Goal: Transaction & Acquisition: Download file/media

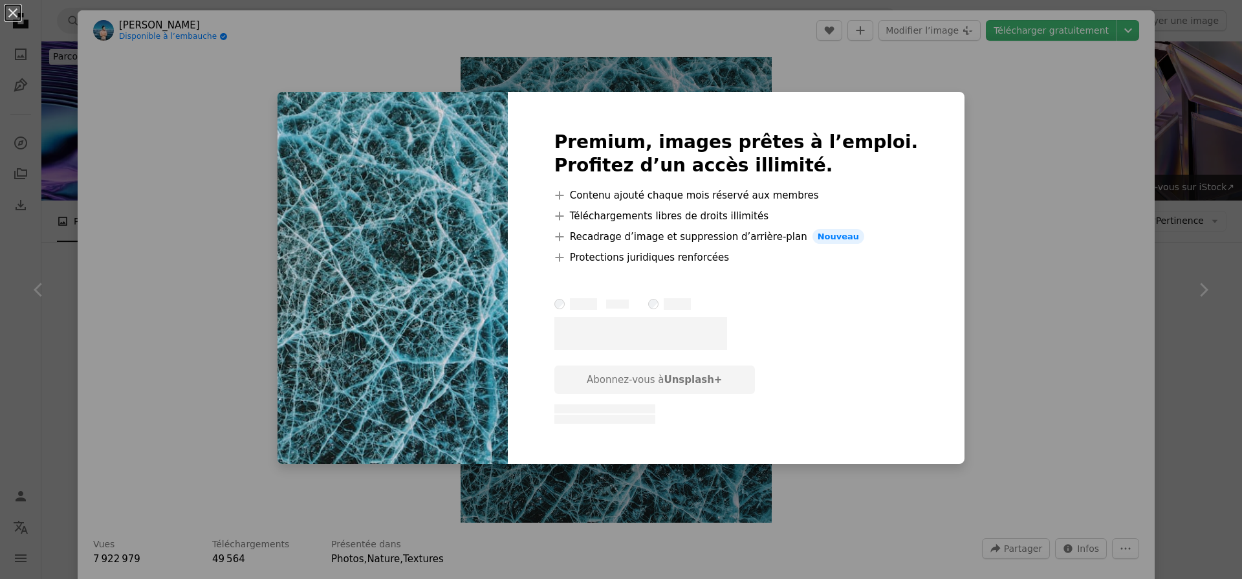
scroll to position [857, 0]
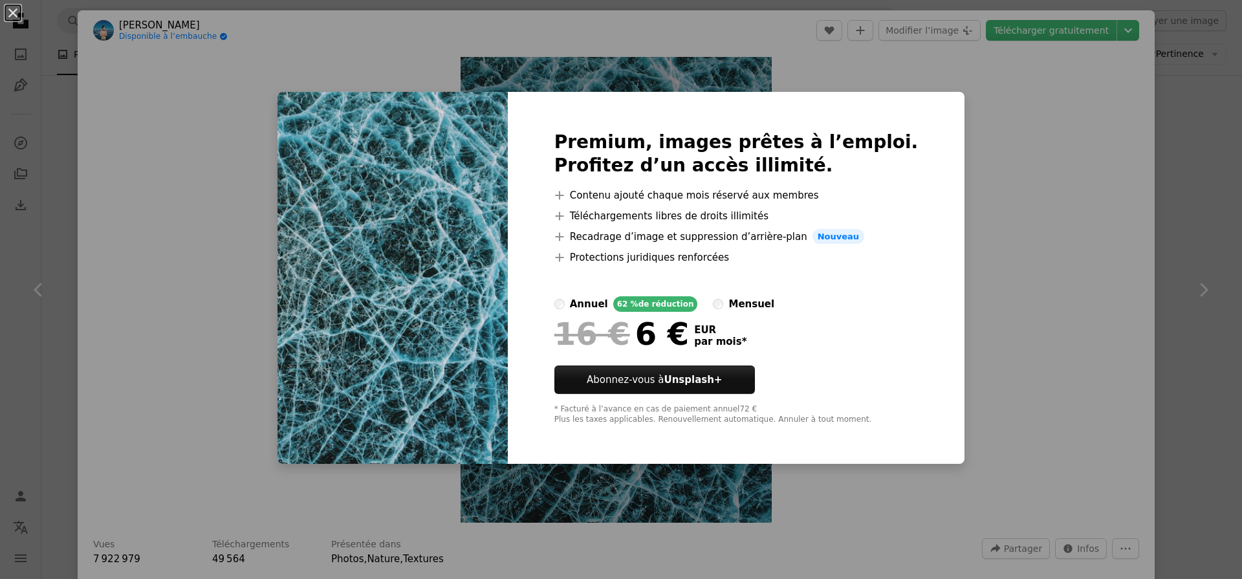
click at [995, 139] on div "An X shape Premium, images prêtes à l’emploi. Profitez d’un accès illimité. A p…" at bounding box center [621, 289] width 1242 height 579
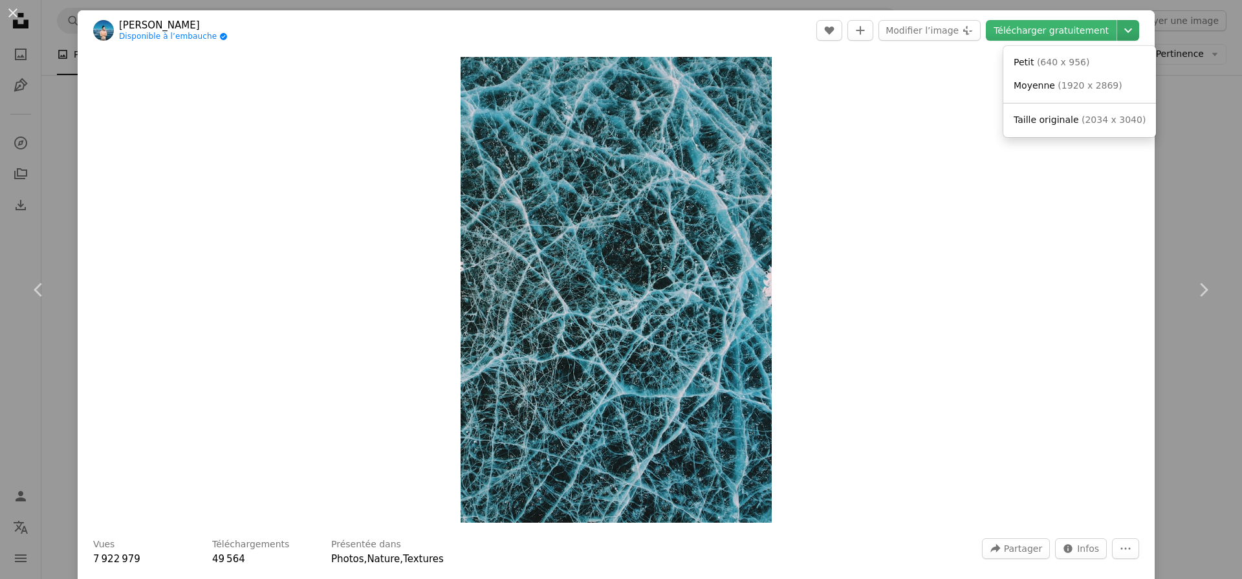
click at [1132, 28] on icon "Choisissez la taille de téléchargement" at bounding box center [1128, 30] width 8 height 5
click at [1090, 116] on span "( 2034 x 3040 )" at bounding box center [1114, 120] width 64 height 10
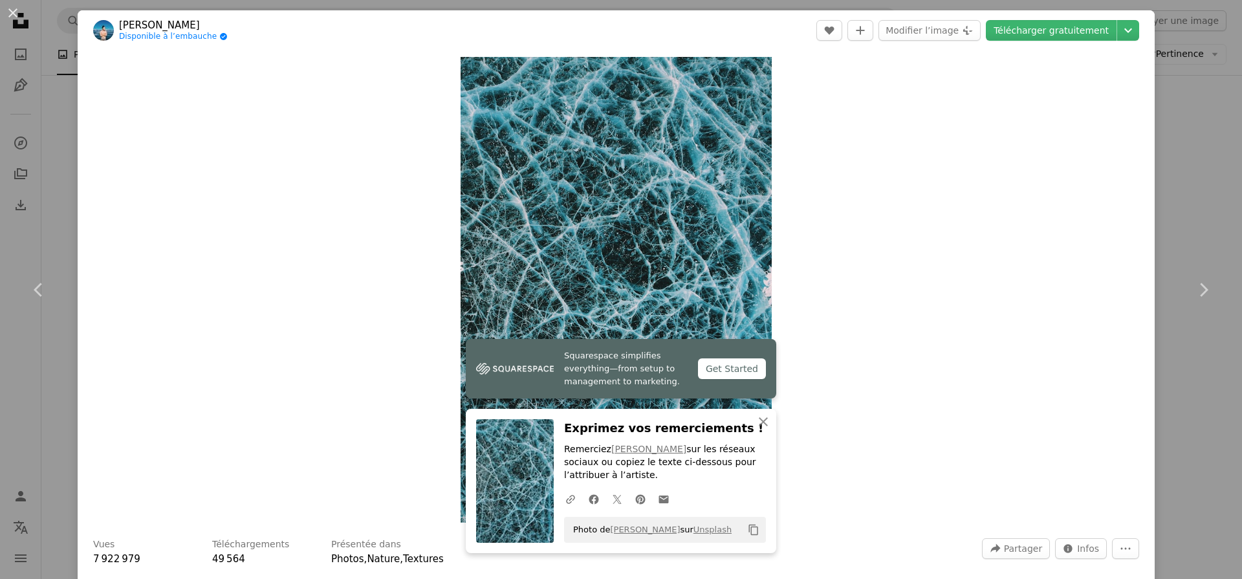
click at [65, 141] on div "An X shape Chevron left Chevron right Squarespace simplifies everything—from se…" at bounding box center [621, 289] width 1242 height 579
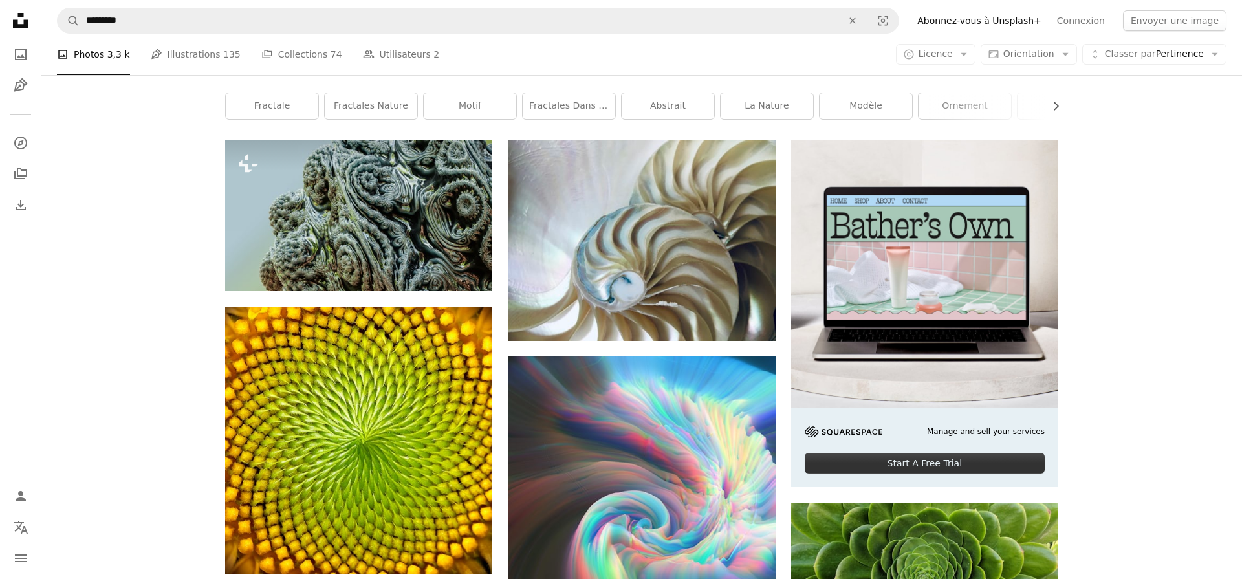
scroll to position [186, 0]
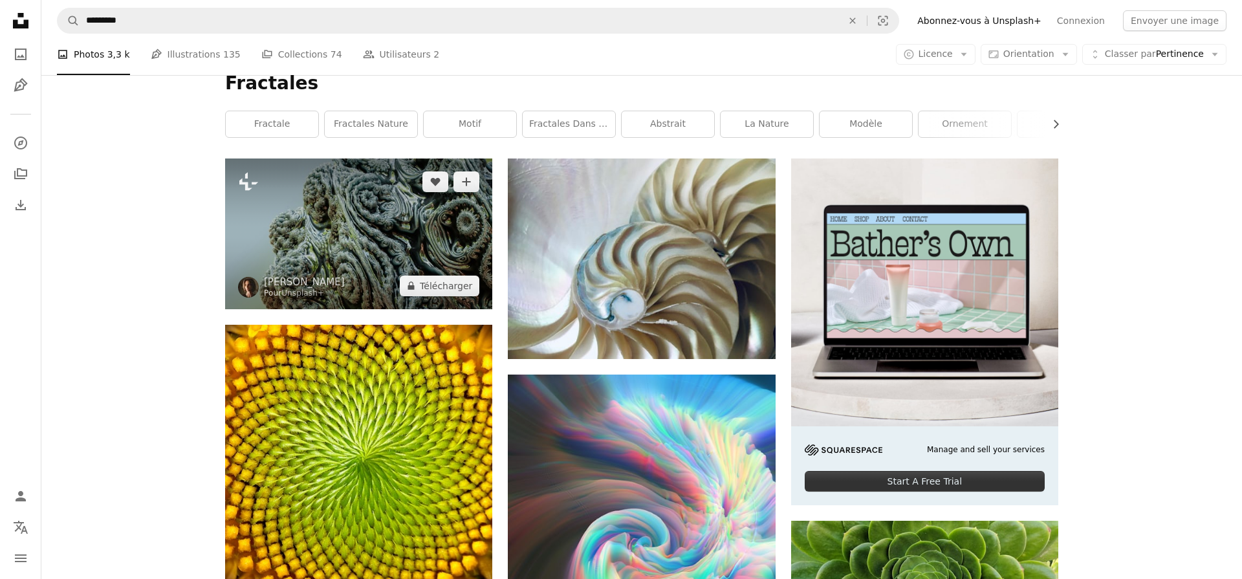
click at [288, 217] on img at bounding box center [358, 233] width 267 height 150
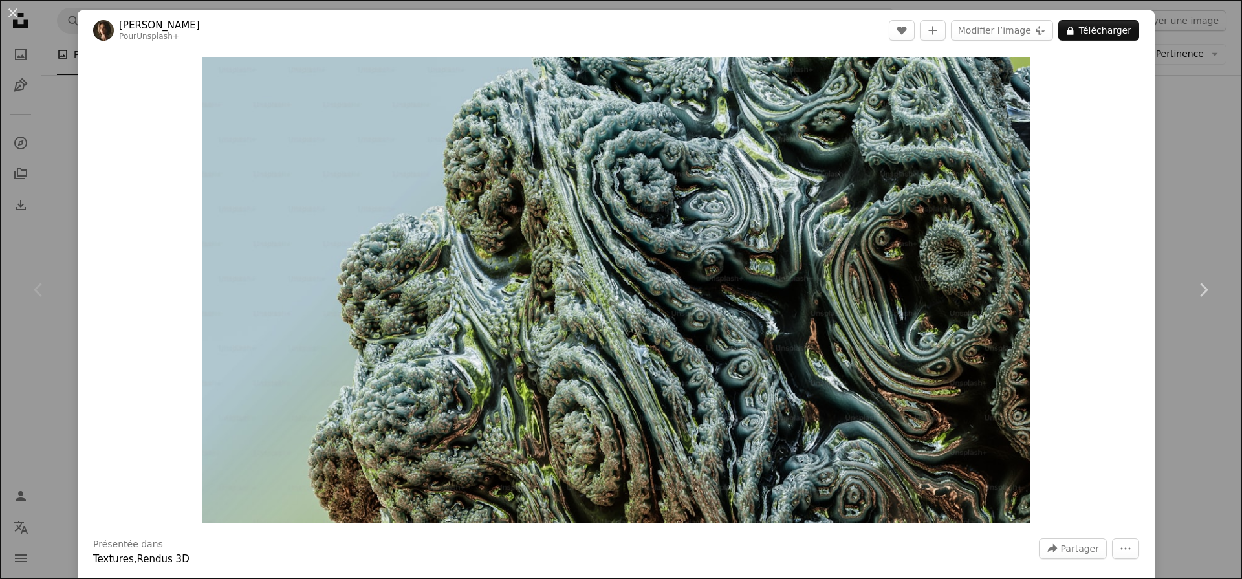
click at [58, 162] on div "An X shape Chevron left Chevron right [PERSON_NAME] Pour Unsplash+ A heart A pl…" at bounding box center [621, 289] width 1242 height 579
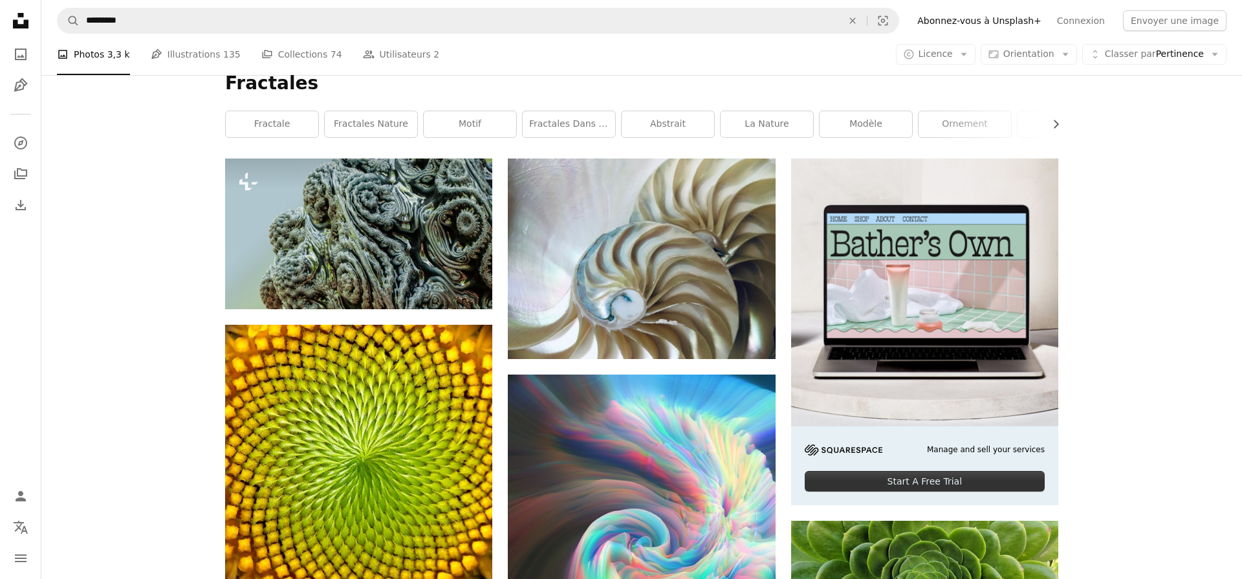
click at [15, 22] on icon at bounding box center [21, 21] width 16 height 16
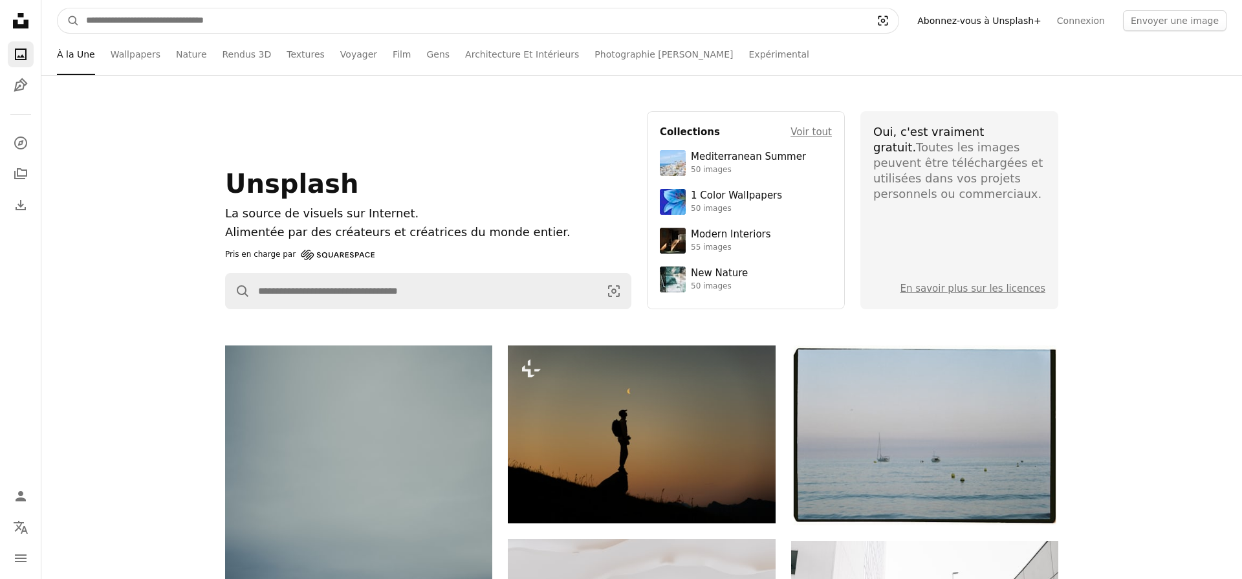
click at [895, 19] on icon "Visual search" at bounding box center [883, 20] width 31 height 13
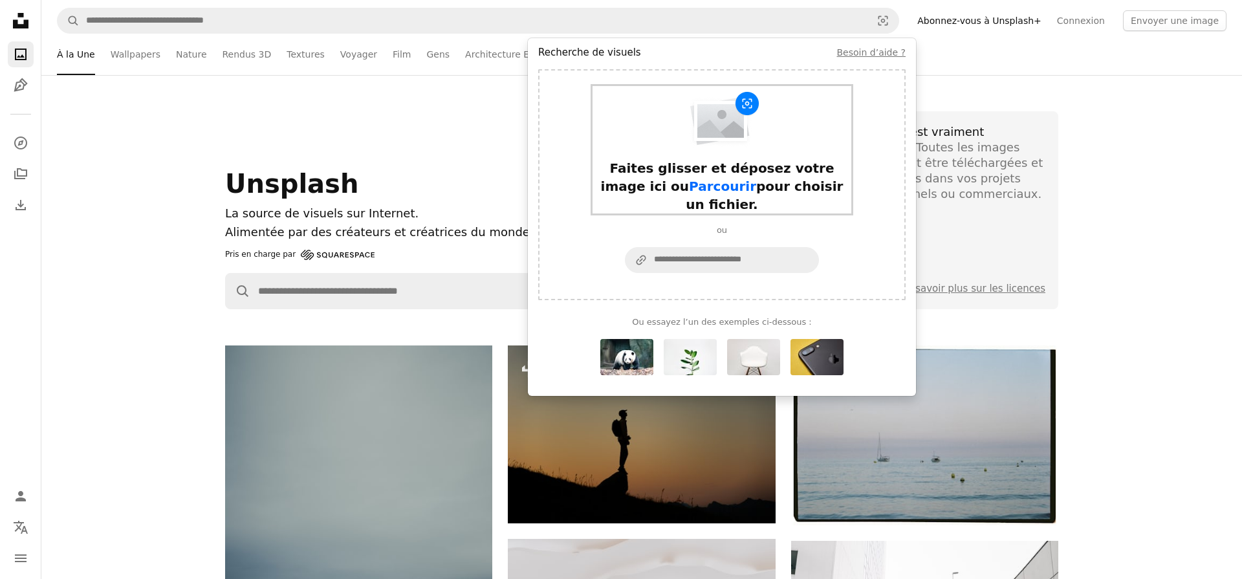
click at [672, 135] on div "Faites glisser et déposez votre image ici ou Parcourir pour choisir un fichier." at bounding box center [722, 149] width 259 height 127
click at [884, 314] on div "Ou essayez l’un des exemples ci-dessous :" at bounding box center [721, 345] width 367 height 80
click at [767, 248] on input "A URL sharing icon (chains) Collez une image ou une URL" at bounding box center [733, 260] width 171 height 25
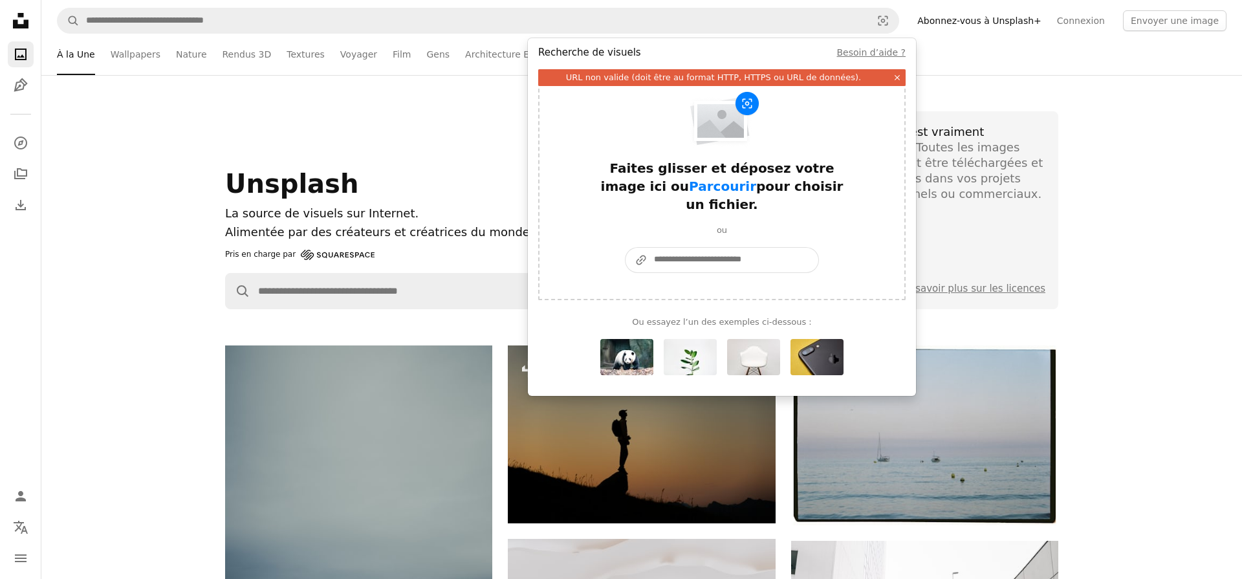
click at [708, 248] on input "A URL sharing icon (chains) Collez une image ou une URL" at bounding box center [733, 260] width 171 height 25
click at [626, 254] on icon "A URL sharing icon (chains)" at bounding box center [637, 260] width 22 height 13
click at [648, 248] on input "A URL sharing icon (chains) Collez une image ou une URL" at bounding box center [733, 260] width 171 height 25
click at [630, 254] on icon "A URL sharing icon (chains)" at bounding box center [637, 260] width 22 height 13
click at [648, 248] on input "A URL sharing icon (chains) Collez une image ou une URL" at bounding box center [733, 260] width 171 height 25
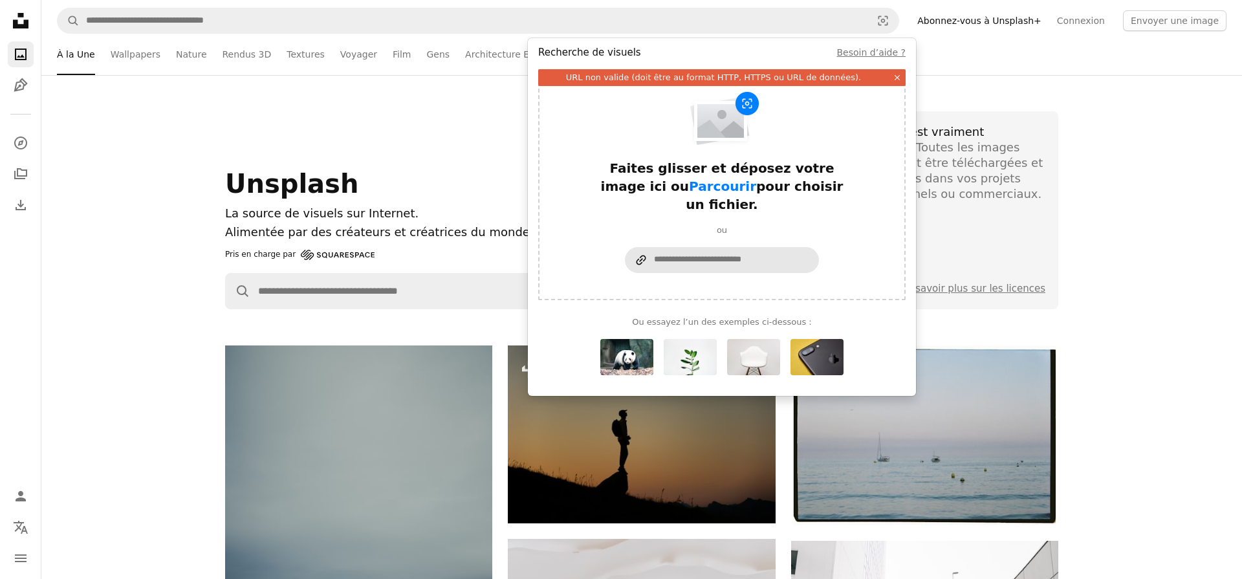
click at [634, 254] on icon "A URL sharing icon (chains)" at bounding box center [637, 260] width 22 height 13
click at [648, 248] on input "A URL sharing icon (chains) Collez une image ou une URL" at bounding box center [733, 260] width 171 height 25
click at [645, 255] on icon "Formulaire de recherche de visuels" at bounding box center [641, 260] width 10 height 10
click at [648, 248] on input "A URL sharing icon (chains) Collez une image ou une URL" at bounding box center [733, 260] width 171 height 25
click at [858, 219] on div "Faites glisser et déposez votre image ici ou Parcourir pour choisir un fichier.…" at bounding box center [721, 184] width 367 height 231
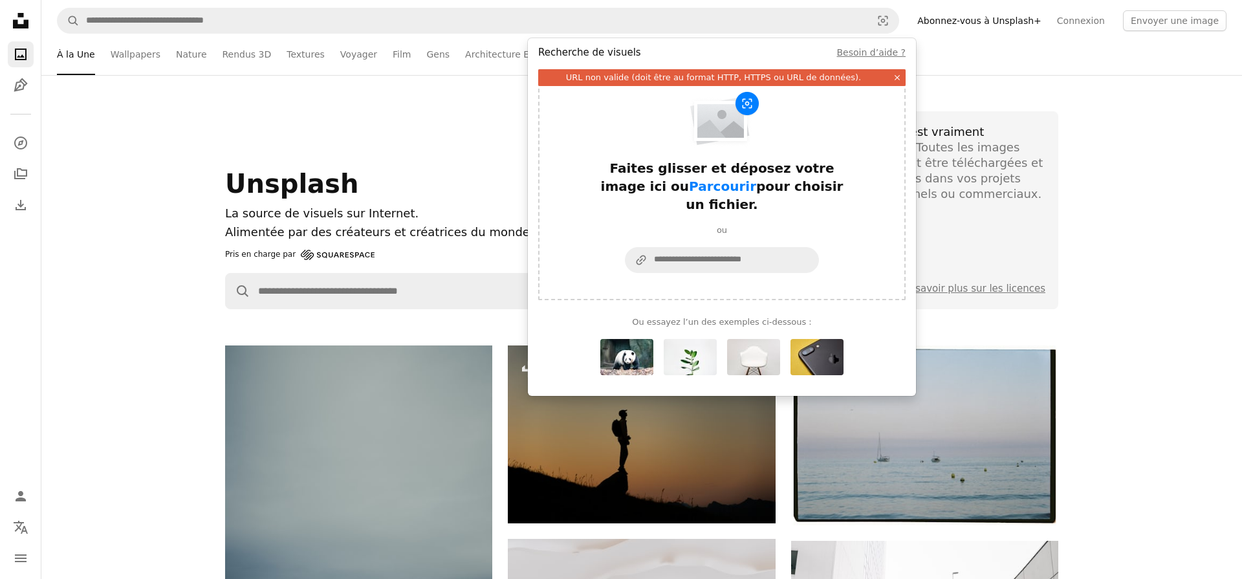
click at [877, 333] on div "Ou essayez l’un des exemples ci-dessous :" at bounding box center [721, 345] width 367 height 80
click at [898, 77] on icon "Formulaire de recherche de visuels" at bounding box center [897, 77] width 5 height 5
click at [748, 168] on div "Faites glisser et déposez votre image ici ou Parcourir pour choisir un fichier." at bounding box center [722, 186] width 259 height 54
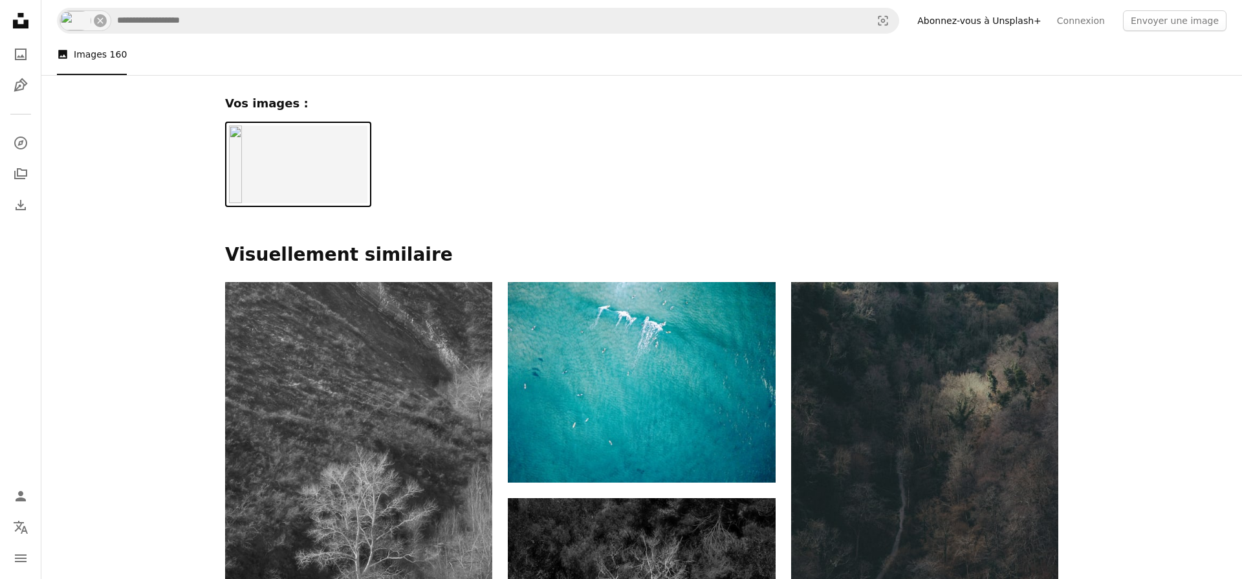
click at [299, 146] on img at bounding box center [298, 165] width 138 height 78
click at [16, 23] on icon at bounding box center [21, 21] width 16 height 16
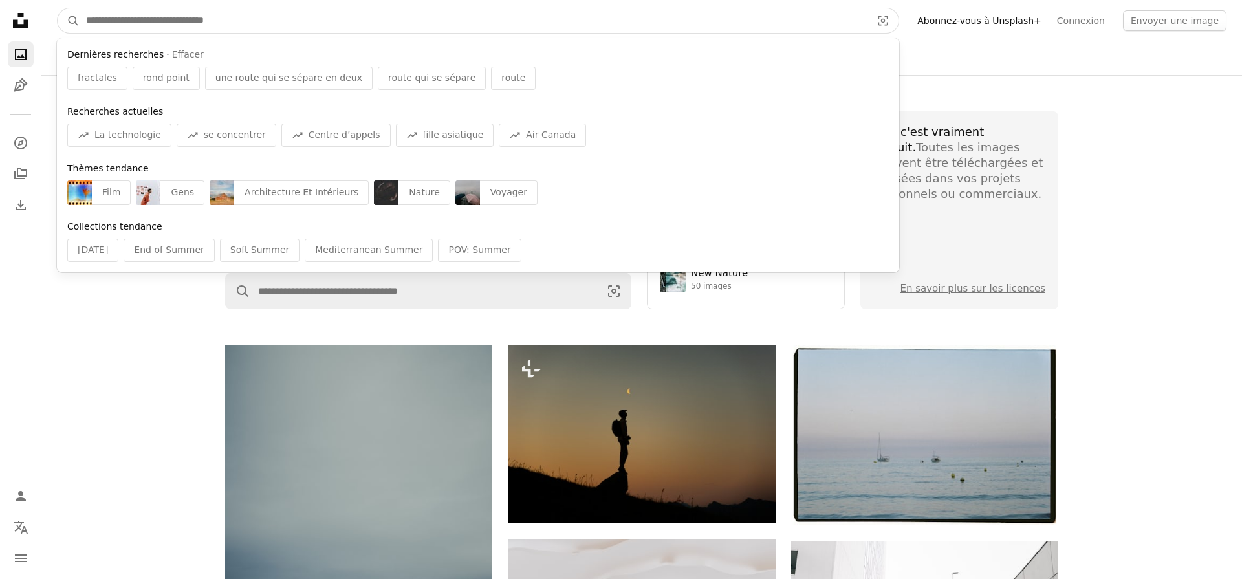
click at [363, 23] on input "Rechercher des visuels sur tout le site" at bounding box center [474, 20] width 788 height 25
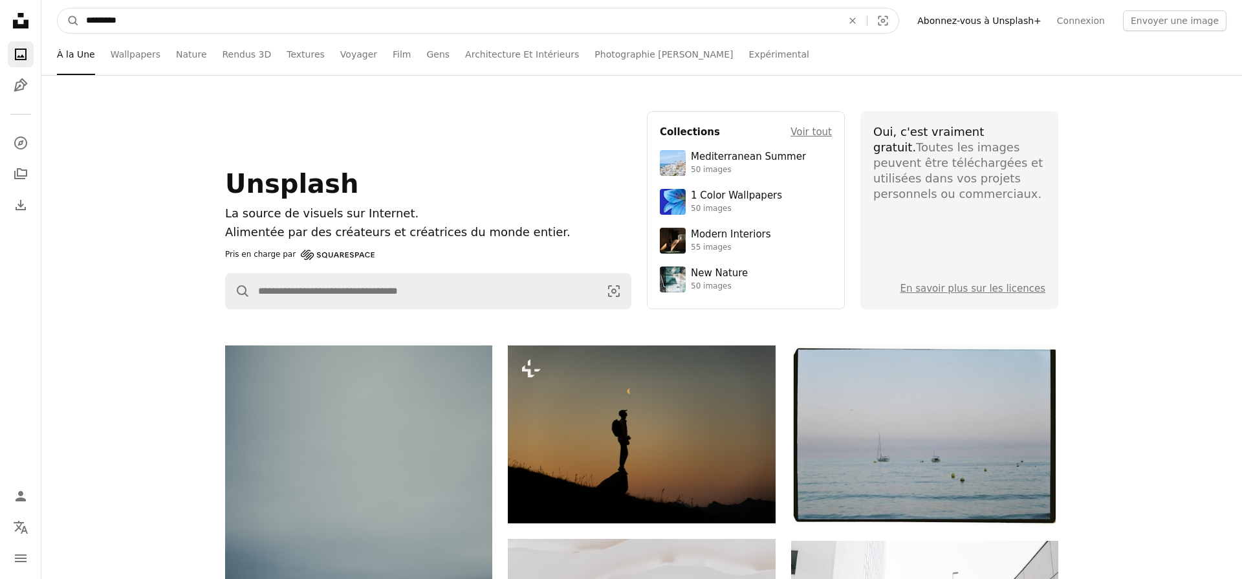
type input "*********"
click at [58, 8] on button "A magnifying glass" at bounding box center [69, 20] width 22 height 25
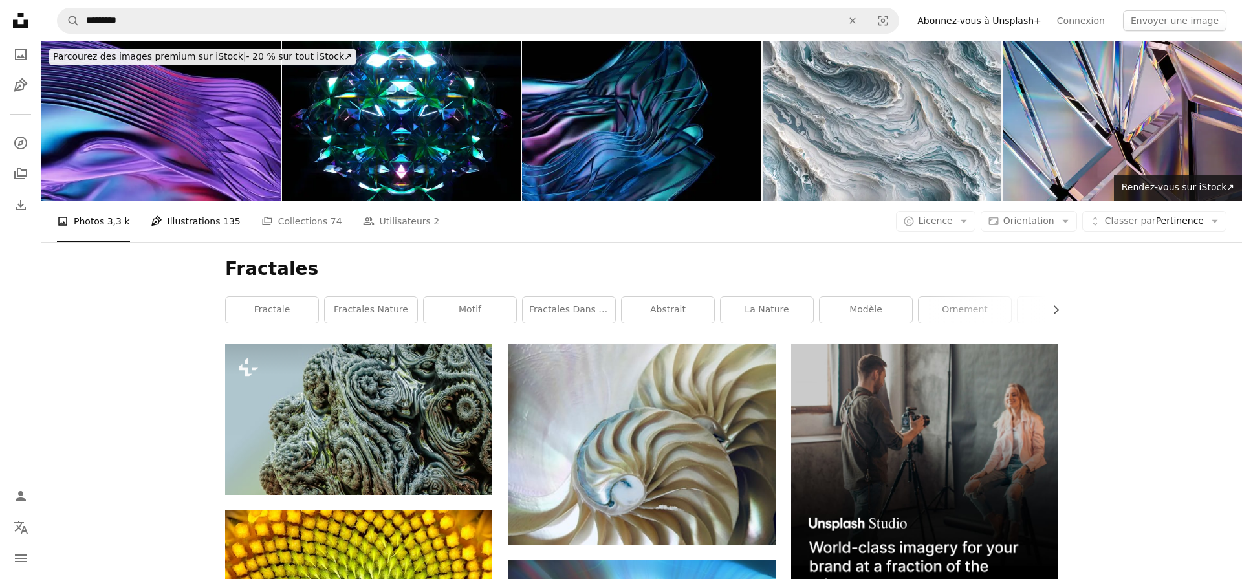
click at [172, 214] on link "Pen Tool Illustrations 135" at bounding box center [196, 221] width 90 height 41
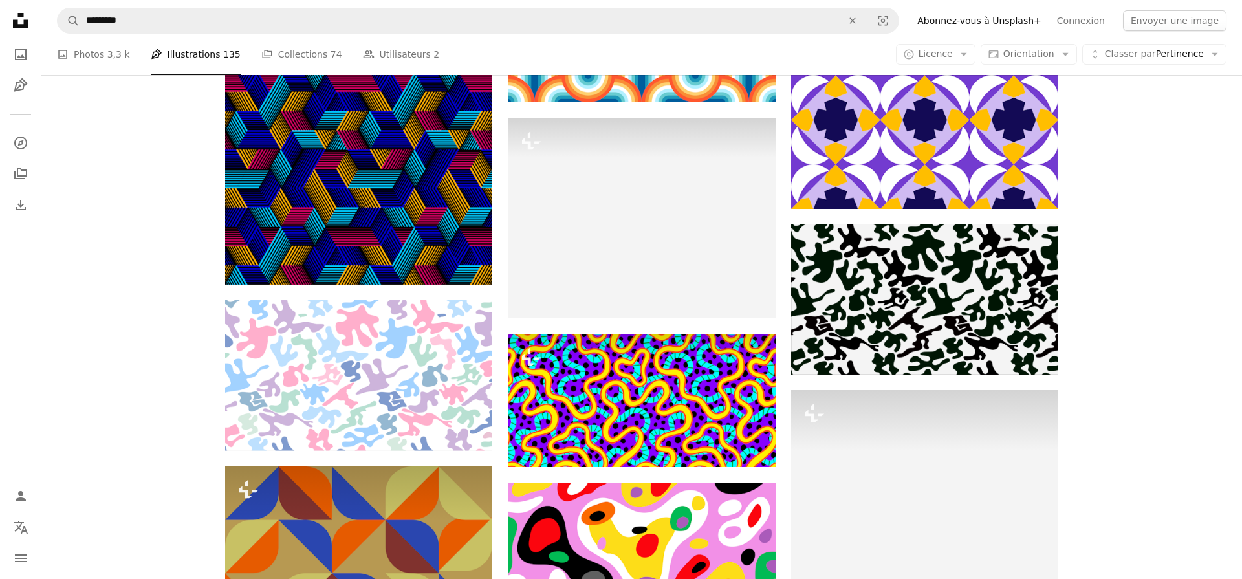
scroll to position [973, 0]
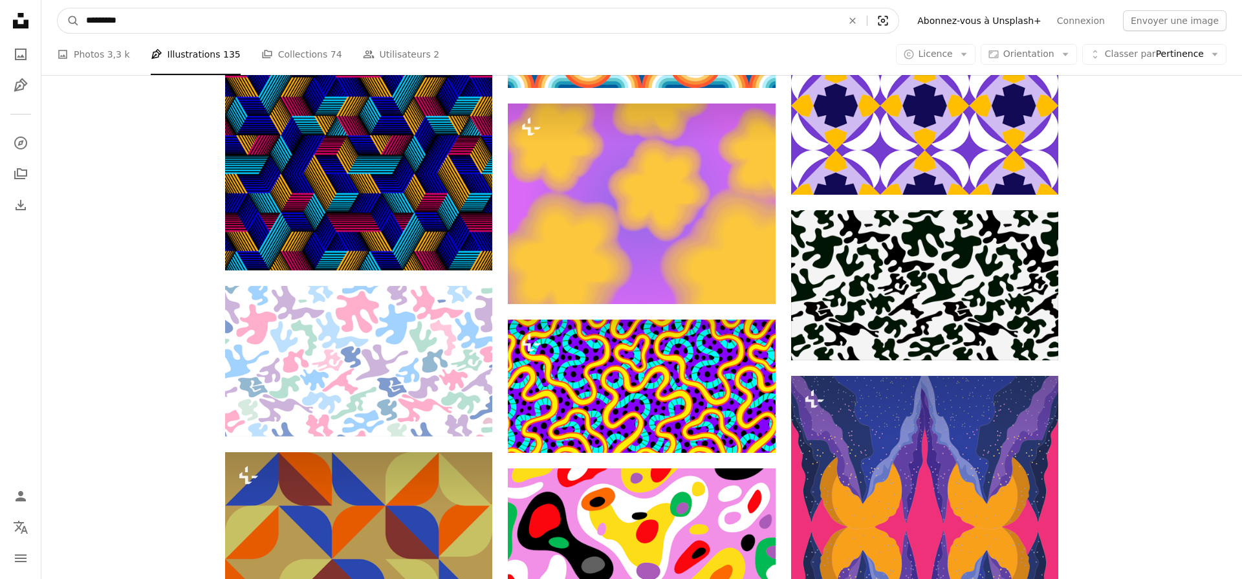
click at [888, 23] on icon "Recherche de visuels" at bounding box center [884, 21] width 10 height 10
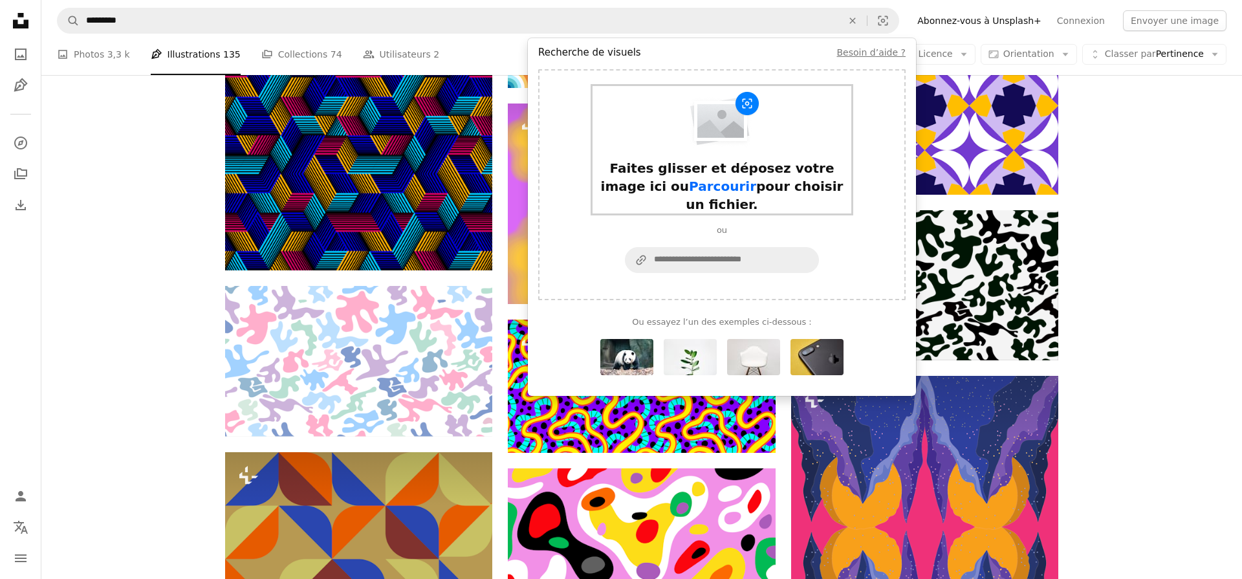
click at [830, 129] on div "Faites glisser et déposez votre image ici ou Parcourir pour choisir un fichier." at bounding box center [722, 149] width 259 height 127
click at [896, 80] on icon "An X shape" at bounding box center [897, 77] width 9 height 9
click at [754, 129] on img "Formulaire de recherche de visuels" at bounding box center [722, 120] width 76 height 58
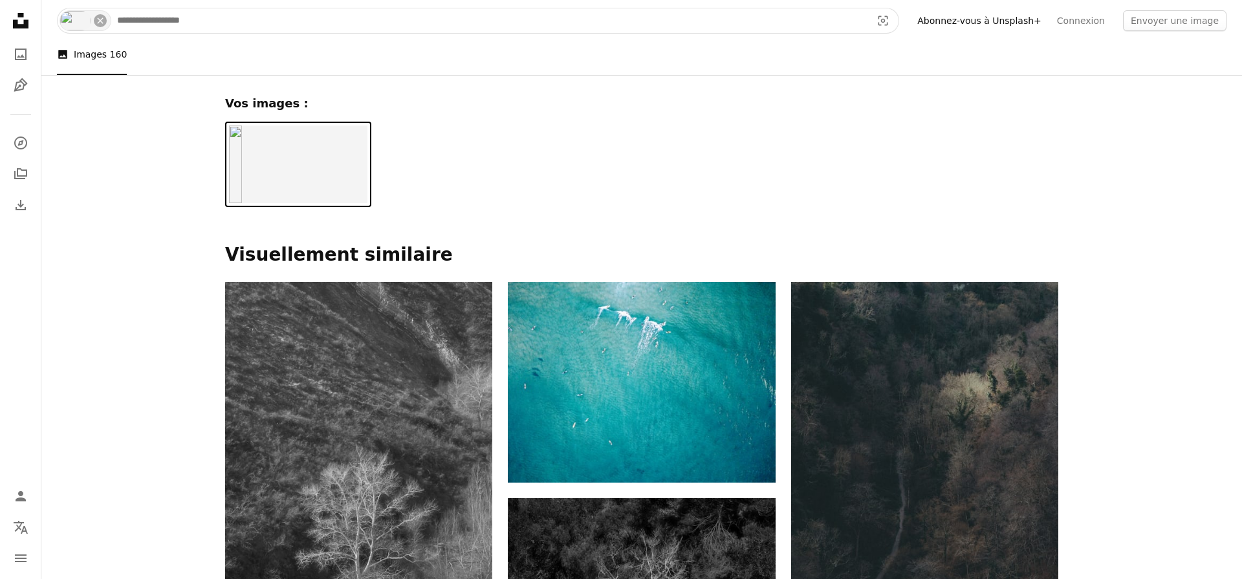
click at [254, 10] on input "Rechercher des visuels sur tout le site" at bounding box center [489, 20] width 757 height 25
type input "*********"
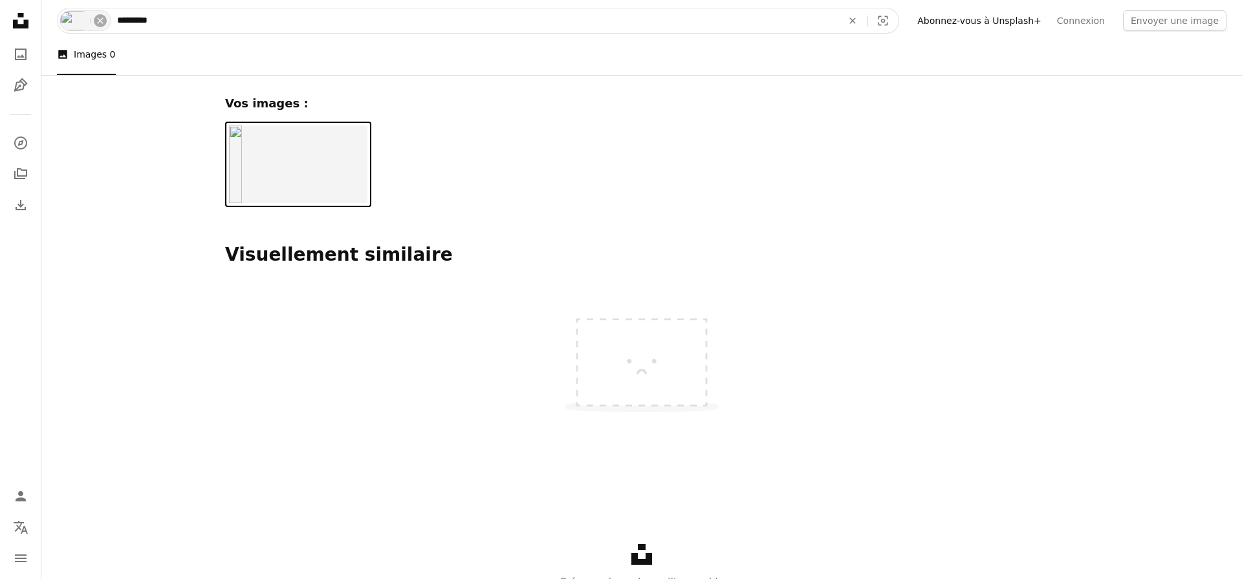
click at [145, 27] on input "*********" at bounding box center [475, 20] width 728 height 25
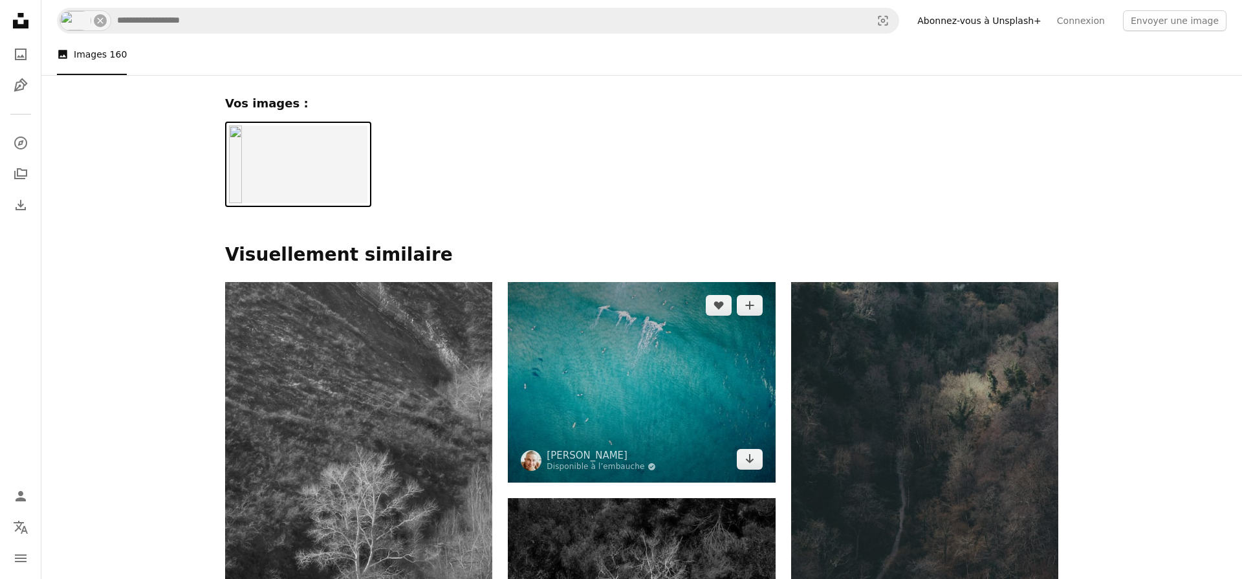
click at [630, 367] on img at bounding box center [641, 382] width 267 height 201
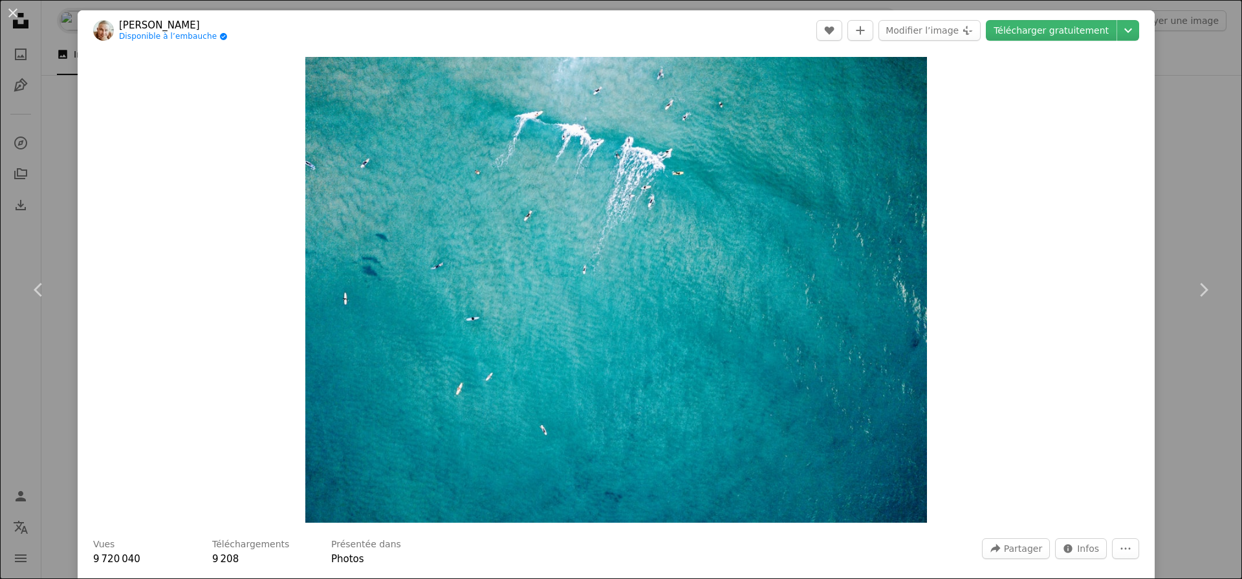
click at [1189, 119] on div "An X shape Chevron left Chevron right [PERSON_NAME] Disponible à l’embauche A c…" at bounding box center [621, 289] width 1242 height 579
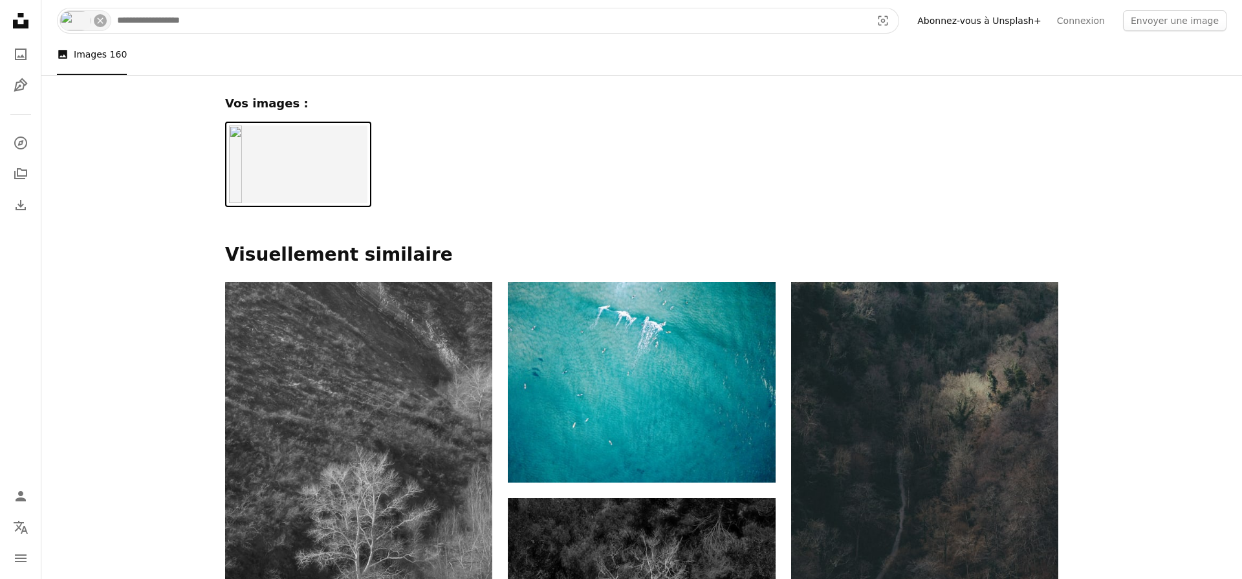
click at [316, 27] on input "Rechercher des visuels sur tout le site" at bounding box center [489, 20] width 757 height 25
click at [95, 25] on icon "An X shape" at bounding box center [100, 21] width 10 height 10
type input "**********"
click button "A magnifying glass" at bounding box center [69, 20] width 22 height 25
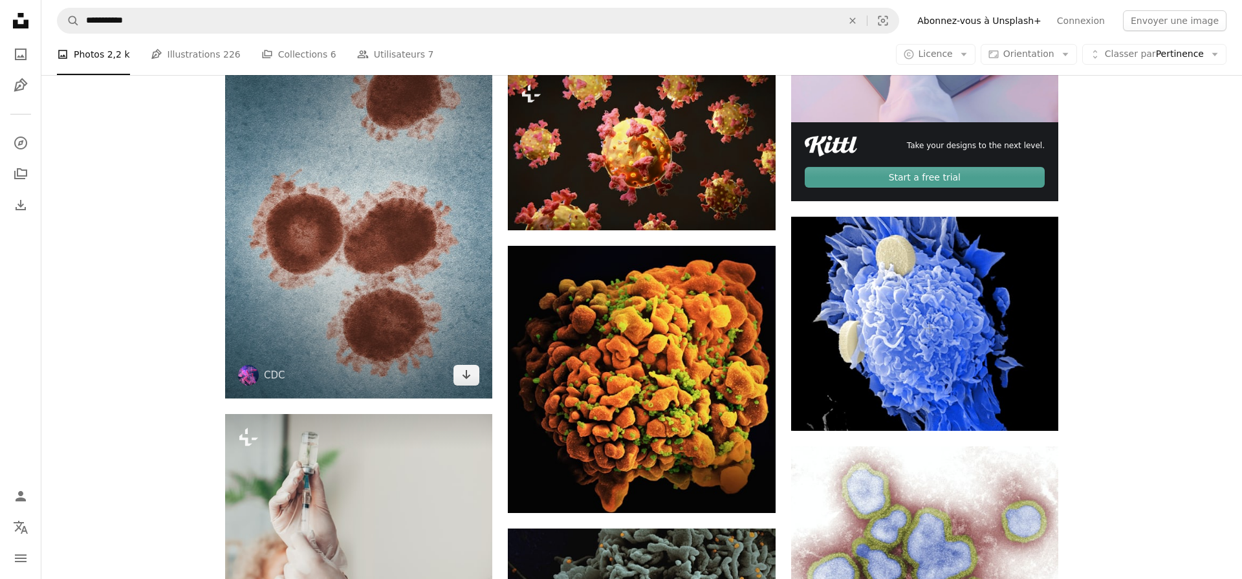
scroll to position [468, 0]
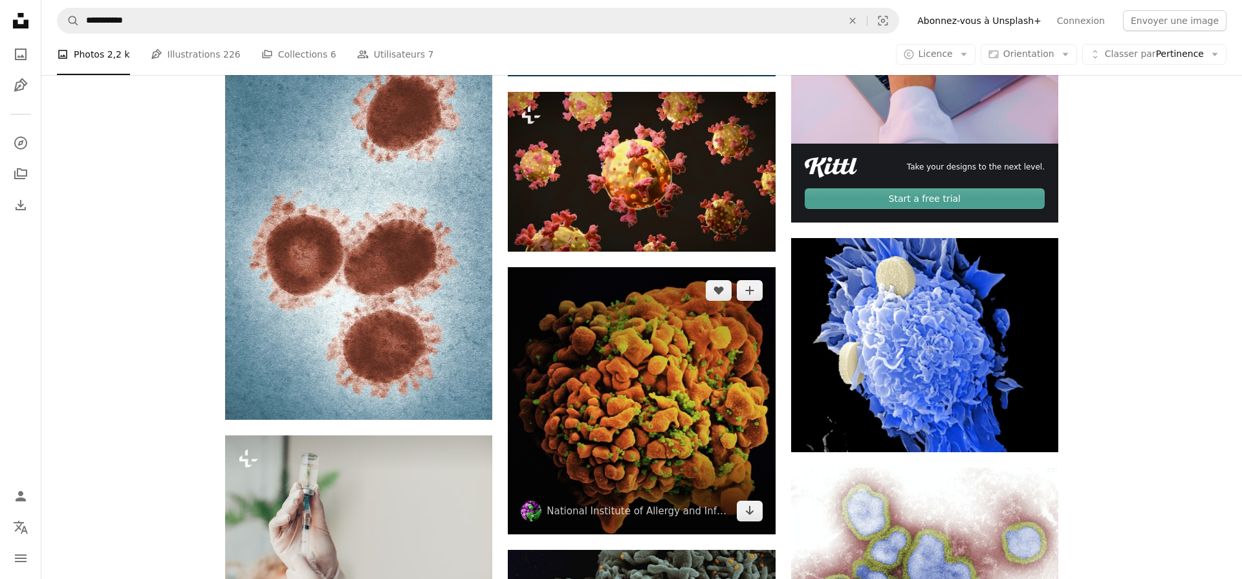
click at [628, 343] on img at bounding box center [641, 400] width 267 height 267
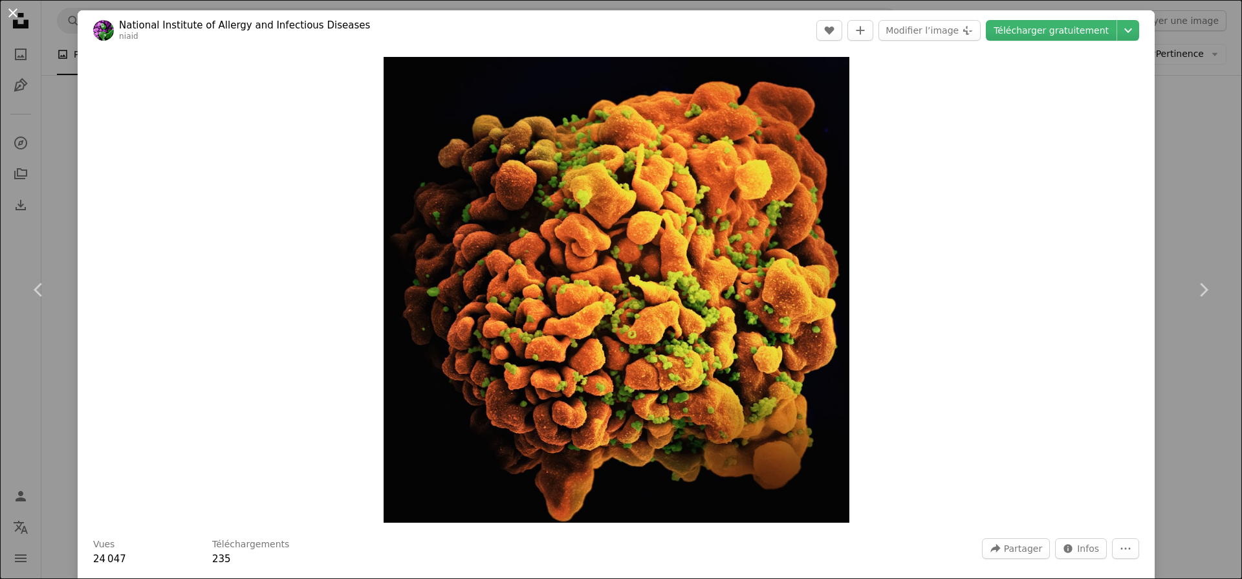
click at [13, 15] on button "An X shape" at bounding box center [13, 13] width 16 height 16
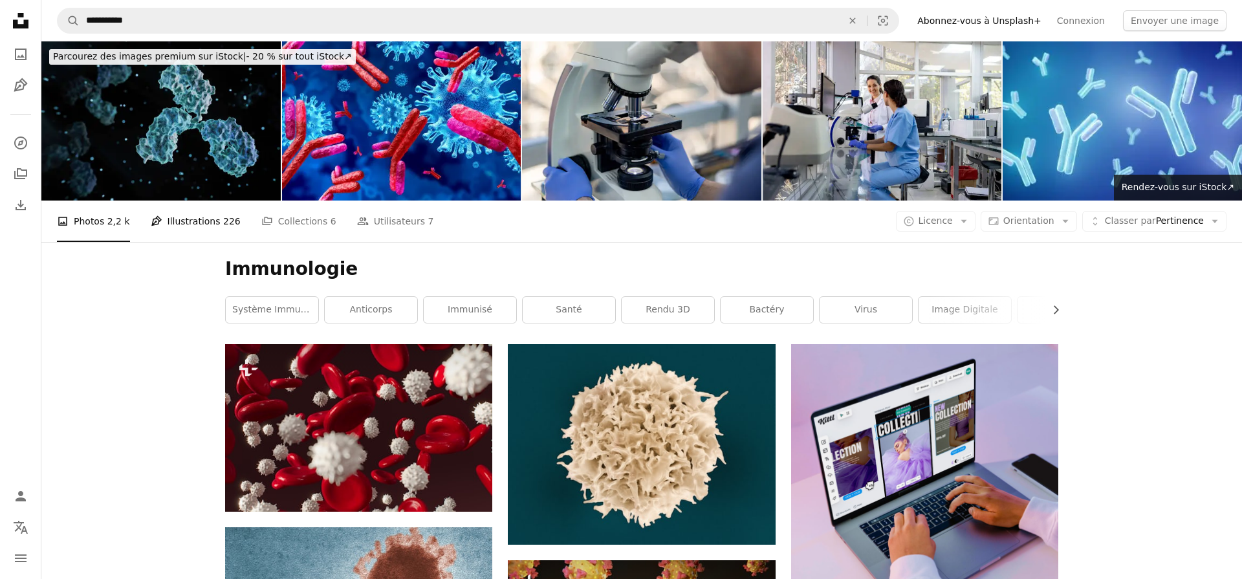
click at [181, 228] on link "Pen Tool Illustrations 226" at bounding box center [196, 221] width 90 height 41
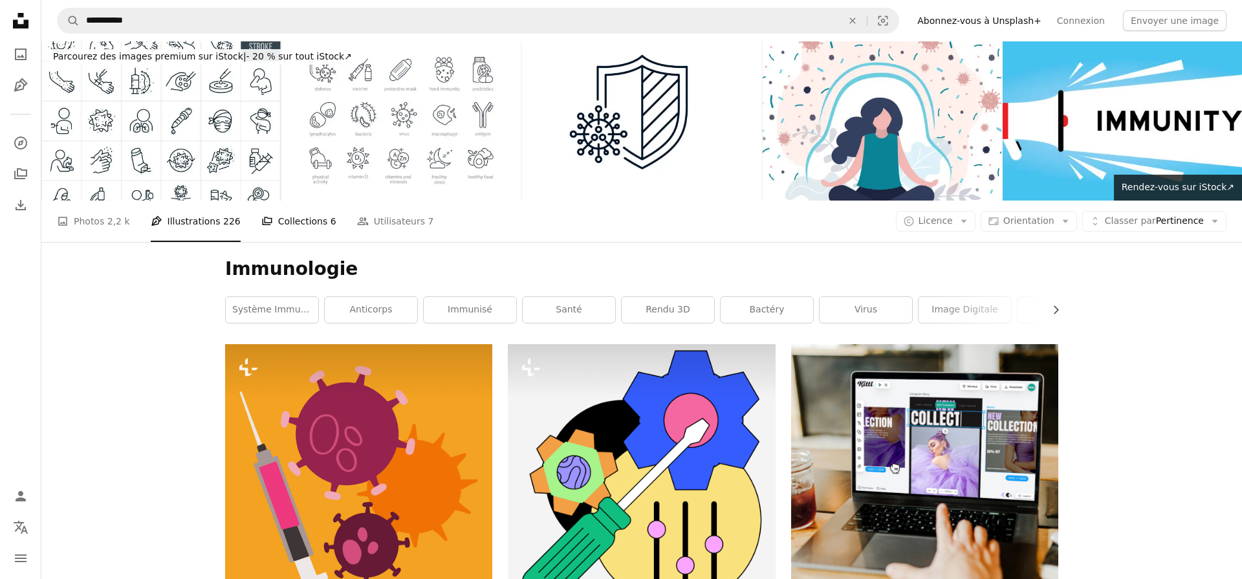
click at [300, 221] on link "A stack of folders Collections 6" at bounding box center [298, 221] width 75 height 41
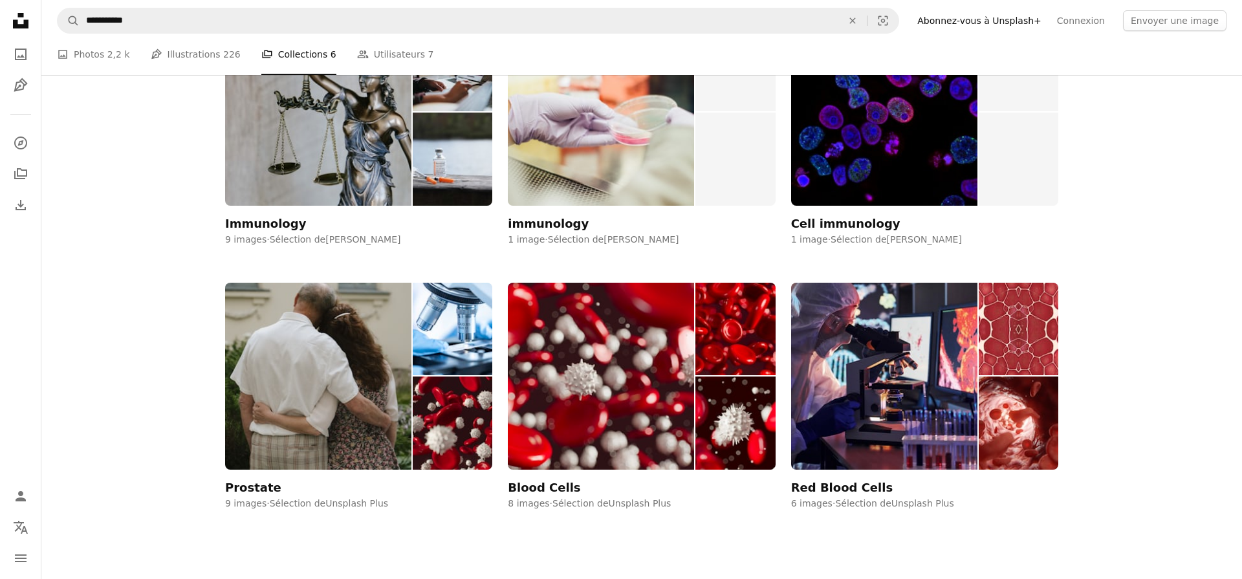
scroll to position [356, 0]
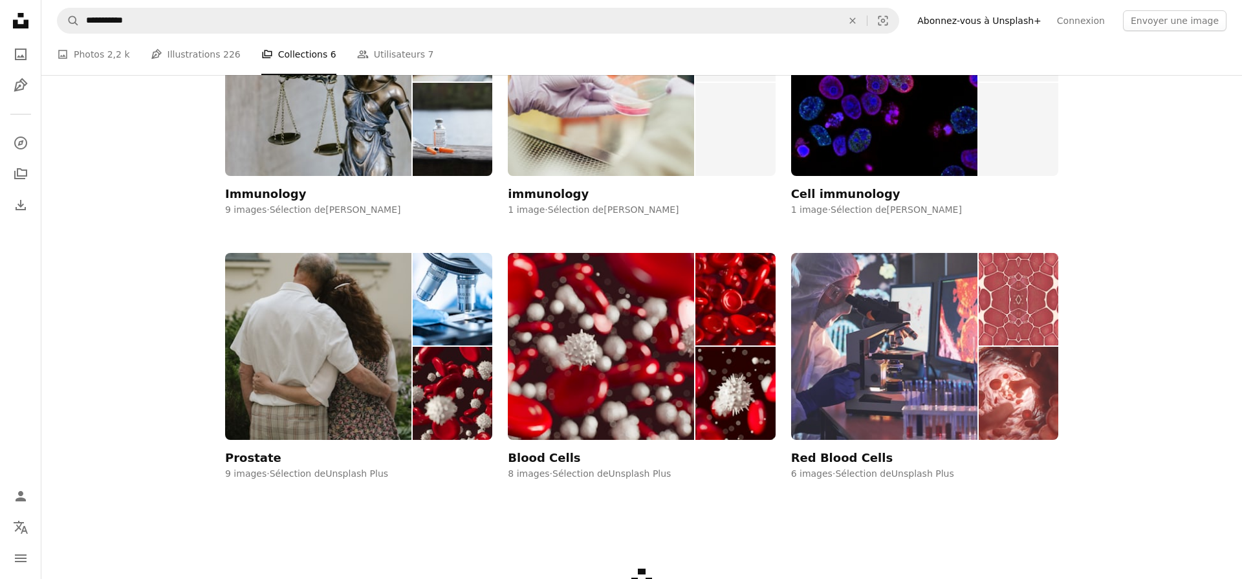
click at [1023, 286] on img at bounding box center [1019, 299] width 80 height 93
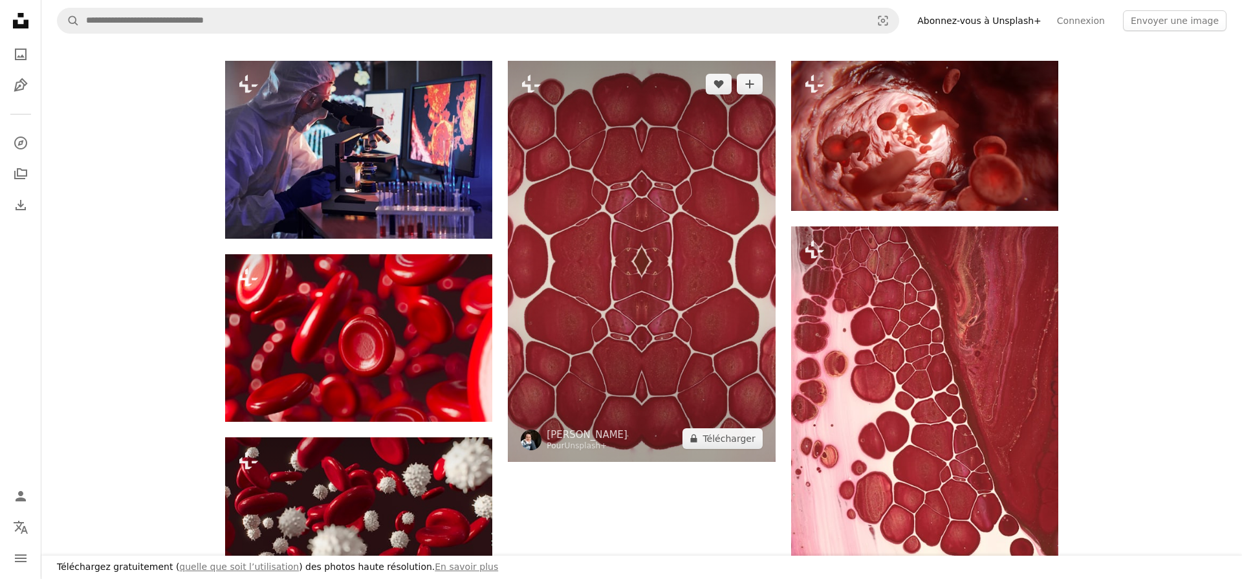
scroll to position [159, 0]
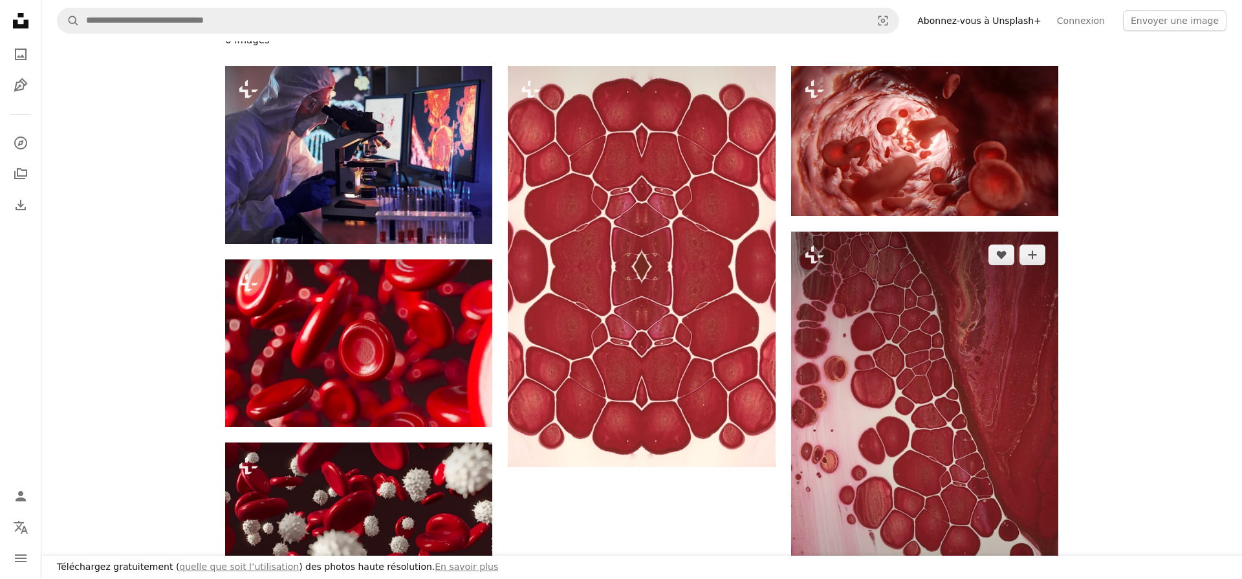
click at [868, 346] on img at bounding box center [924, 432] width 267 height 401
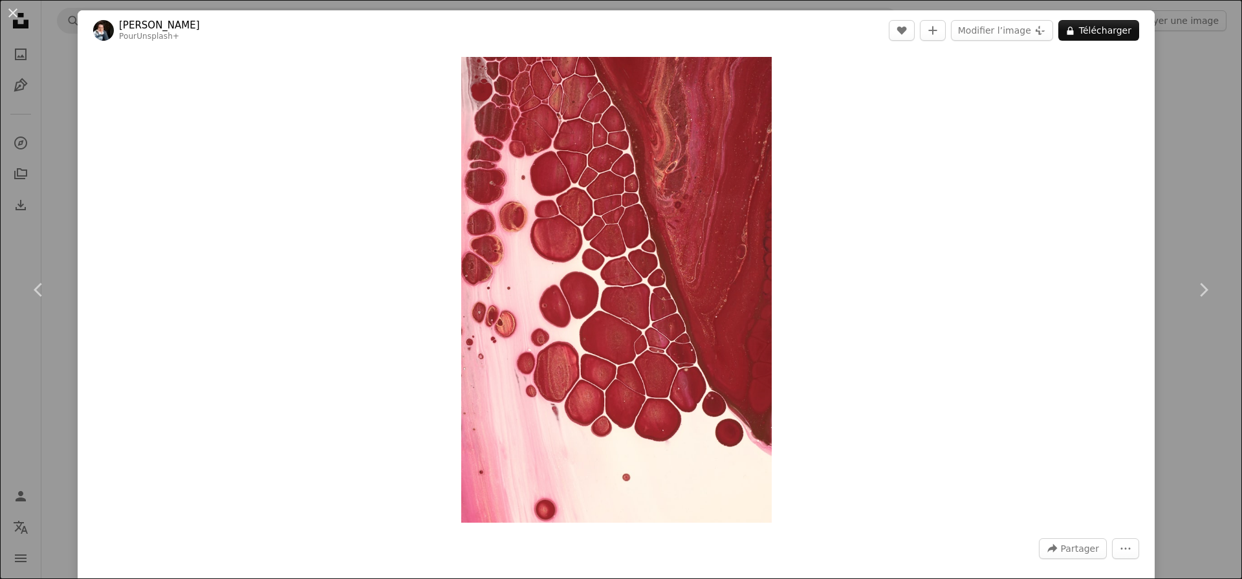
click at [868, 346] on div "Zoom in" at bounding box center [616, 289] width 1077 height 479
click at [1167, 253] on link "Chevron right" at bounding box center [1203, 290] width 78 height 124
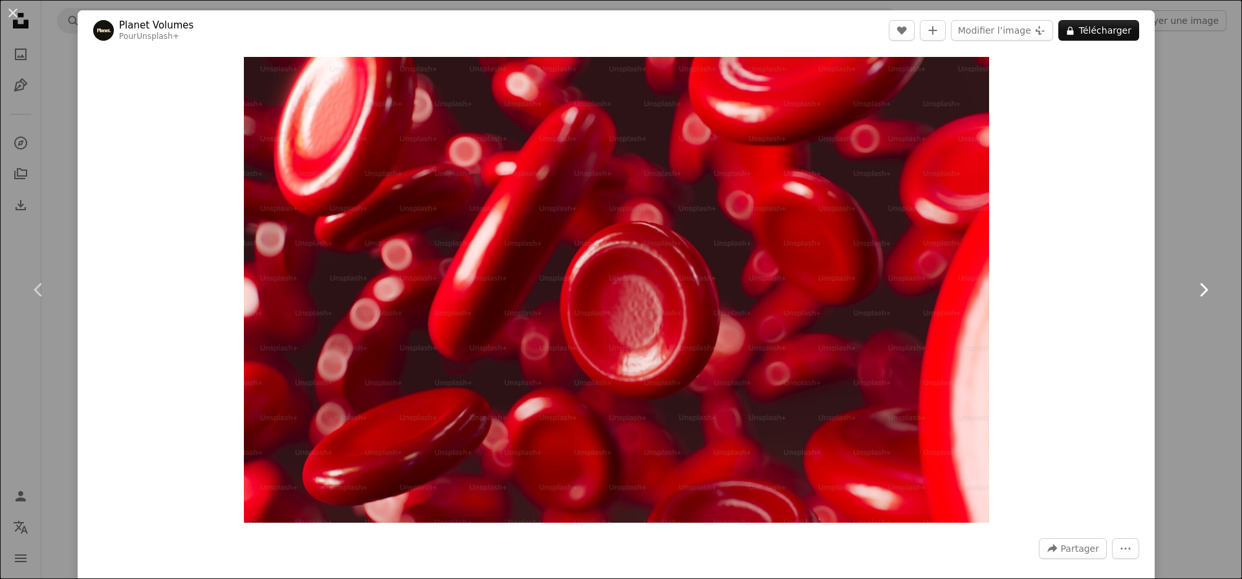
click at [1199, 287] on icon "Chevron right" at bounding box center [1203, 289] width 21 height 21
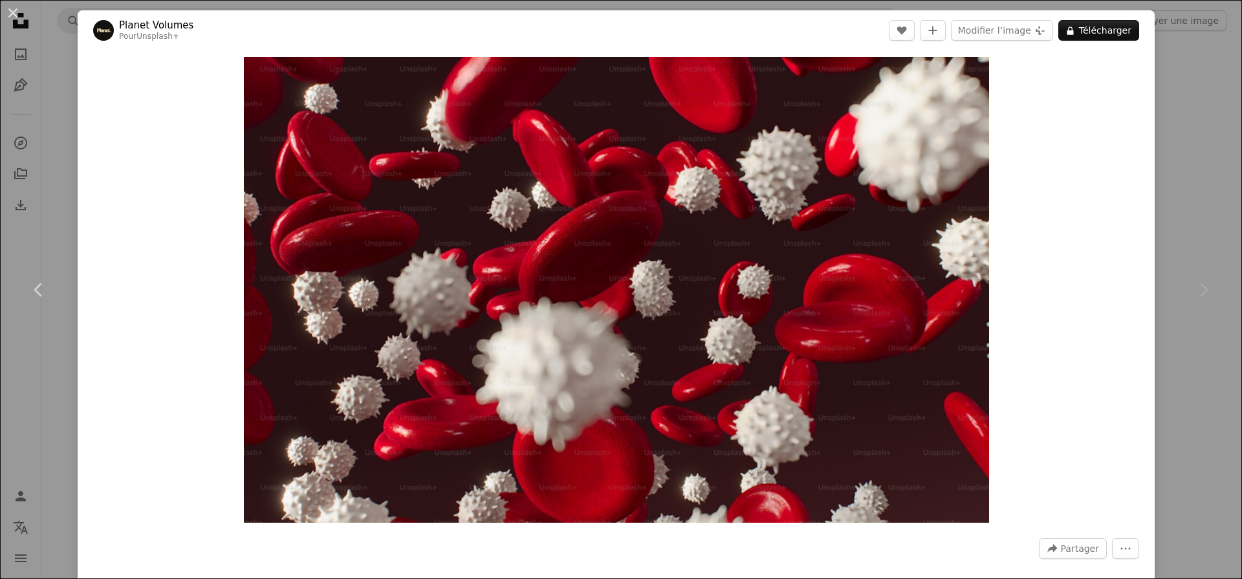
click at [1199, 287] on icon "Chevron right" at bounding box center [1203, 289] width 21 height 21
click at [1197, 193] on div "An X shape Chevron left Chevron right Planet Volumes Pour Unsplash+ A heart A p…" at bounding box center [621, 289] width 1242 height 579
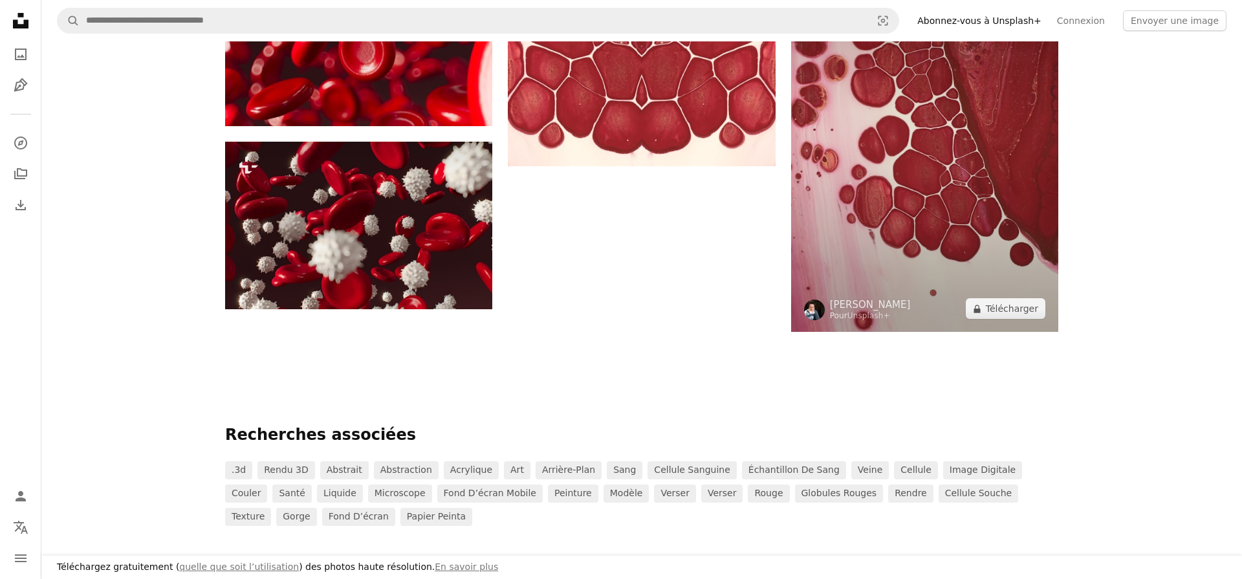
scroll to position [331, 0]
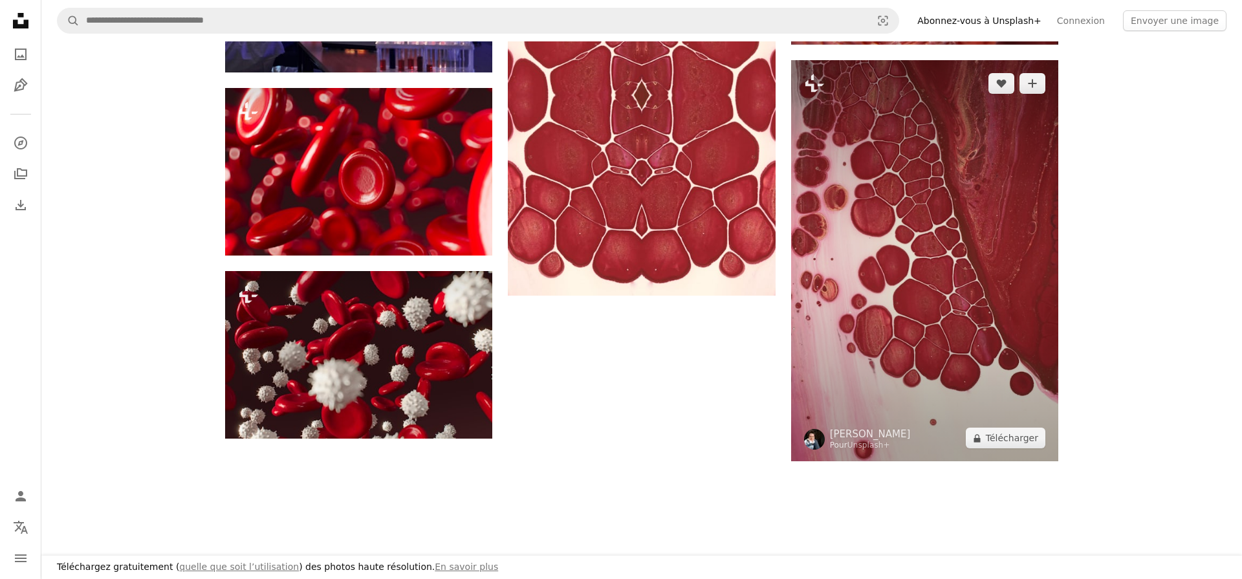
click at [893, 262] on img at bounding box center [924, 260] width 267 height 401
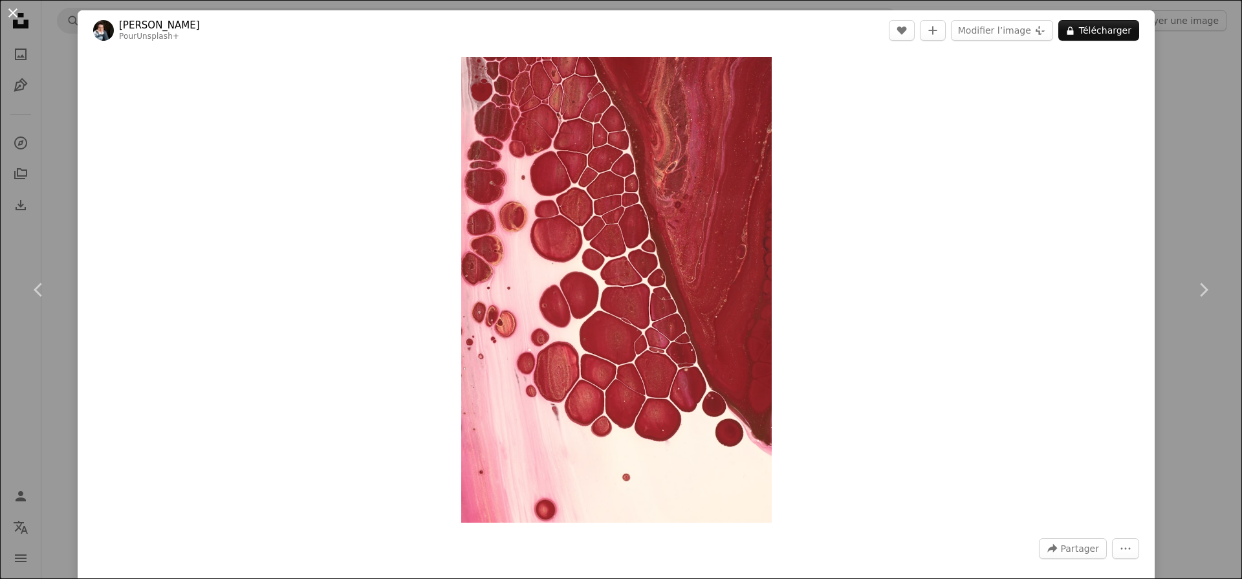
click at [6, 17] on button "An X shape" at bounding box center [13, 13] width 16 height 16
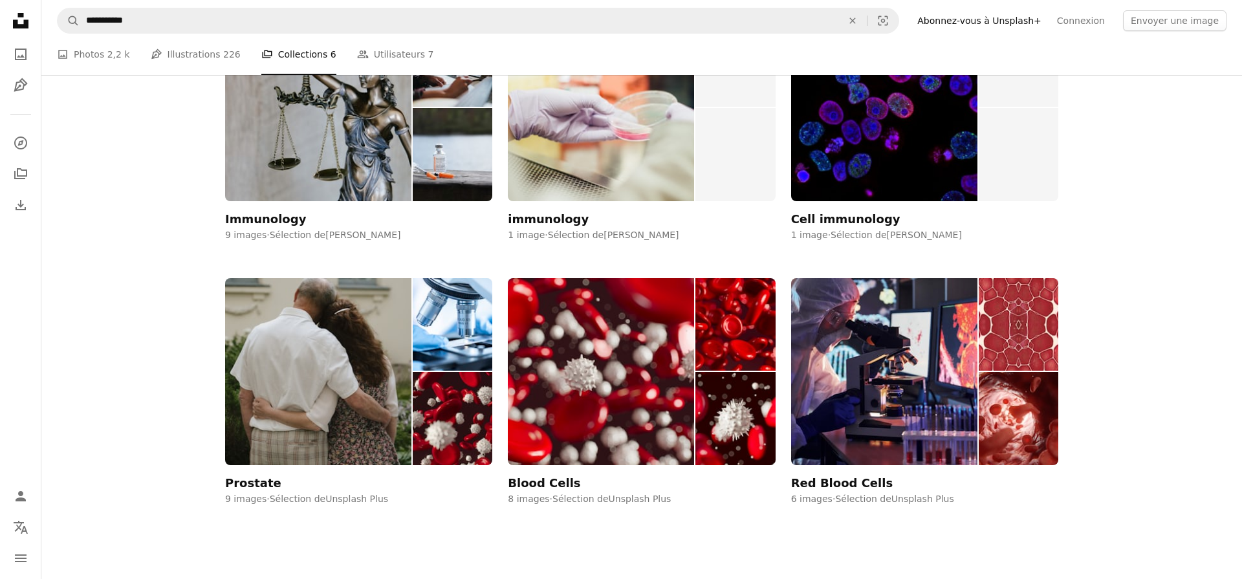
scroll to position [356, 0]
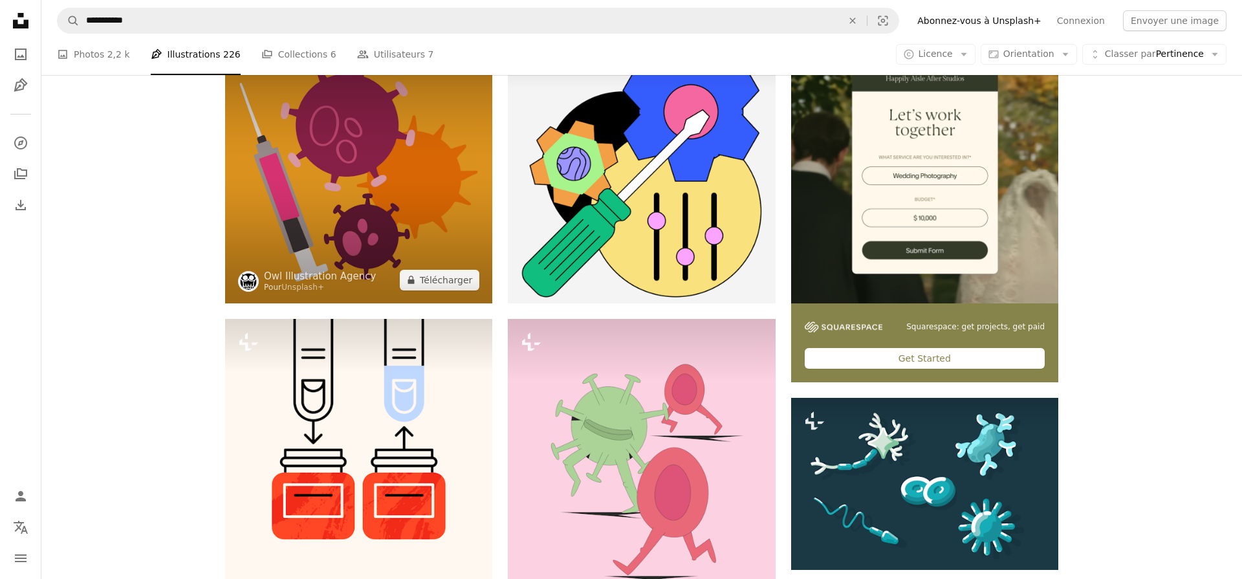
scroll to position [323, 0]
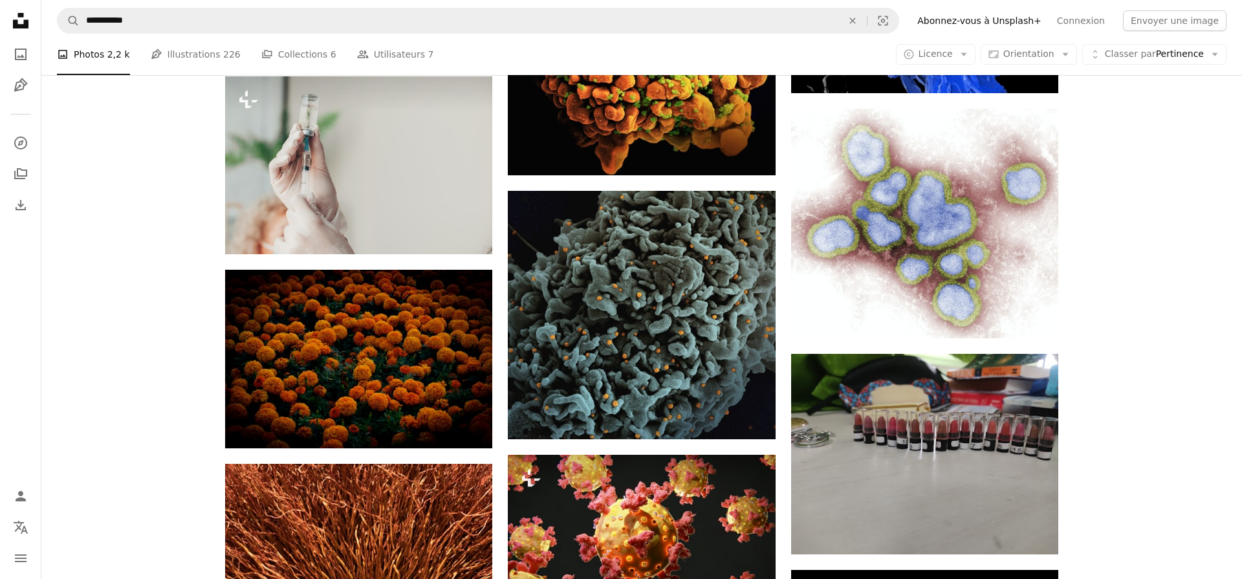
scroll to position [719, 0]
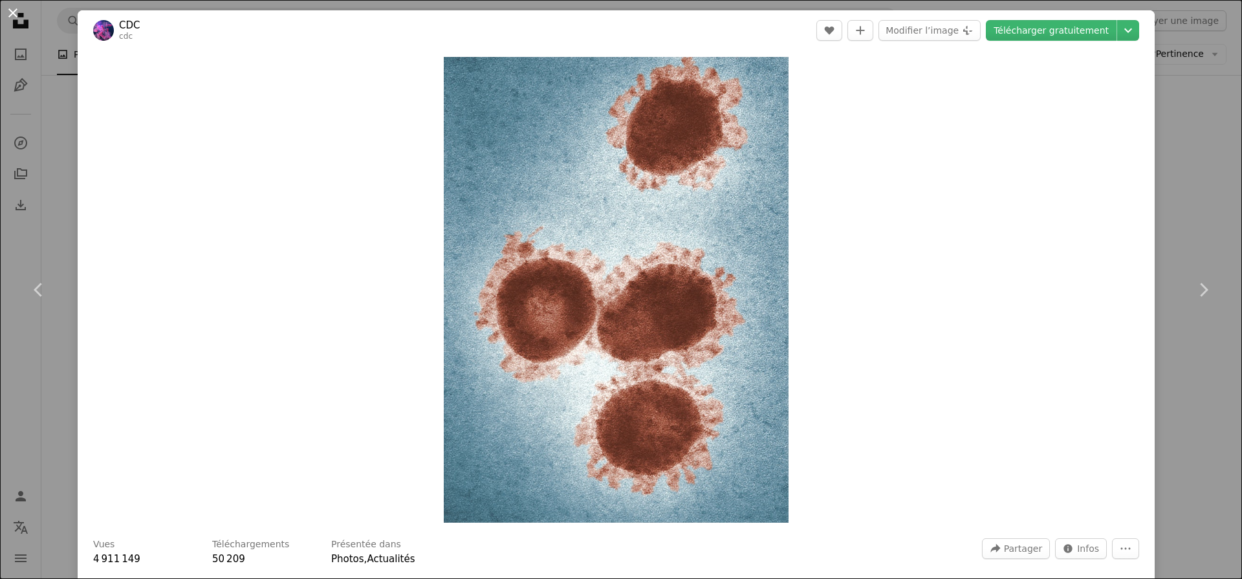
click at [5, 6] on button "An X shape" at bounding box center [13, 13] width 16 height 16
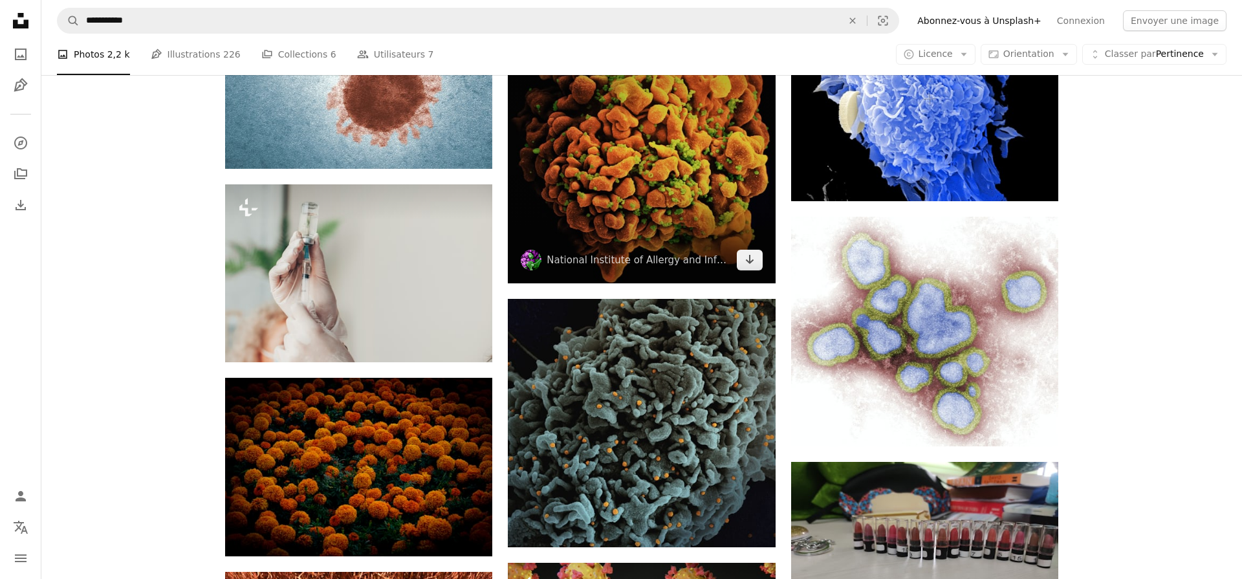
click at [648, 204] on img at bounding box center [641, 149] width 267 height 267
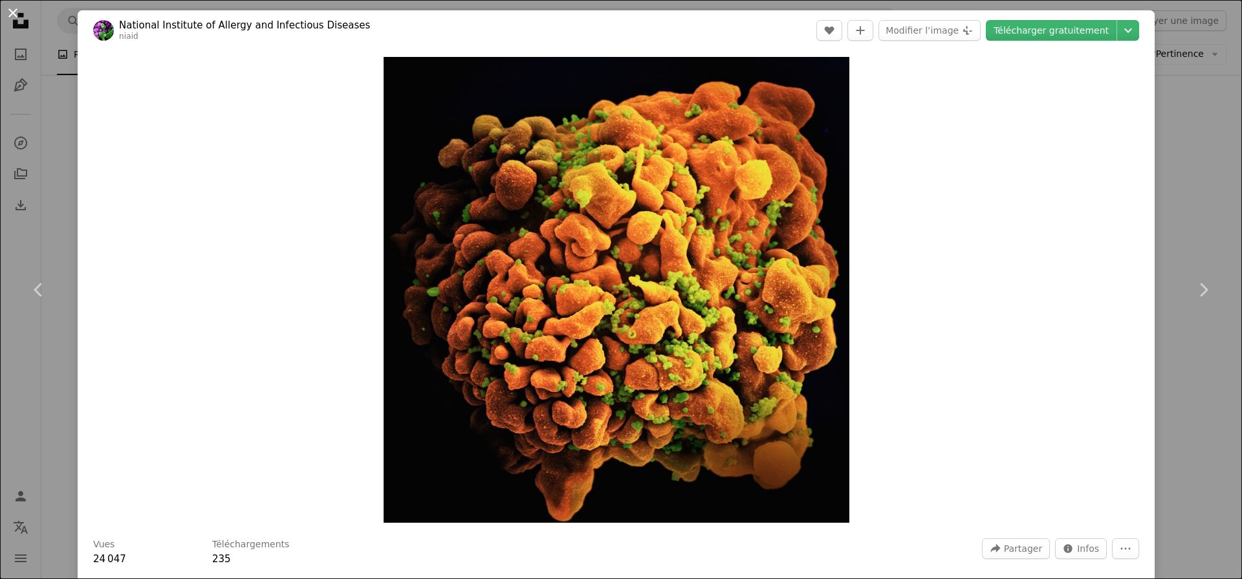
click at [11, 13] on button "An X shape" at bounding box center [13, 13] width 16 height 16
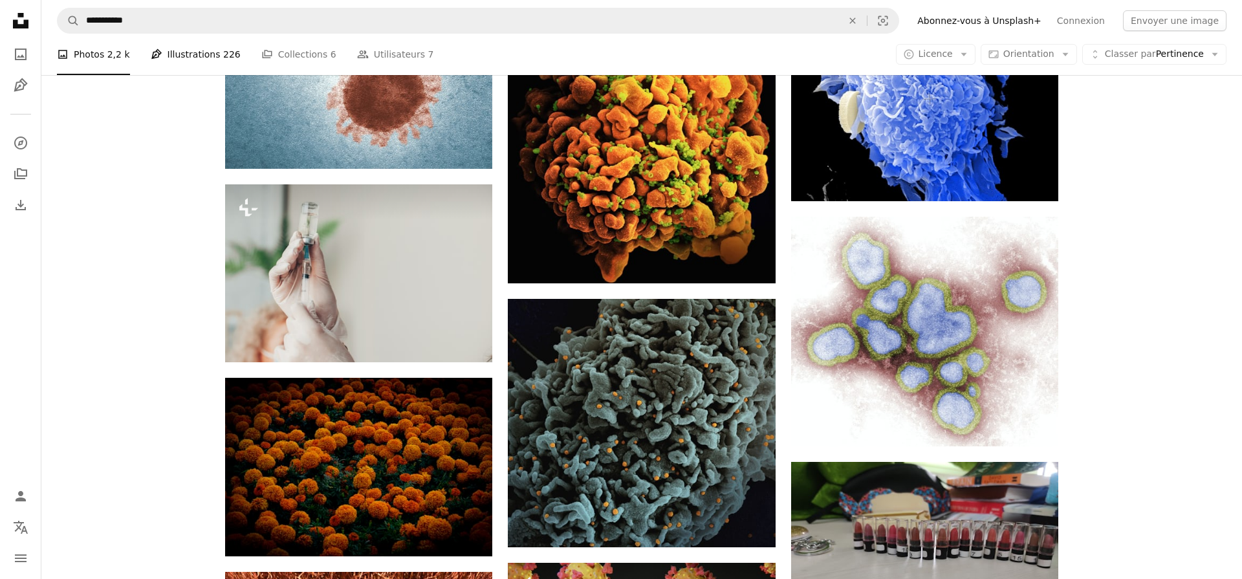
click at [200, 47] on link "Pen Tool Illustrations 226" at bounding box center [196, 54] width 90 height 41
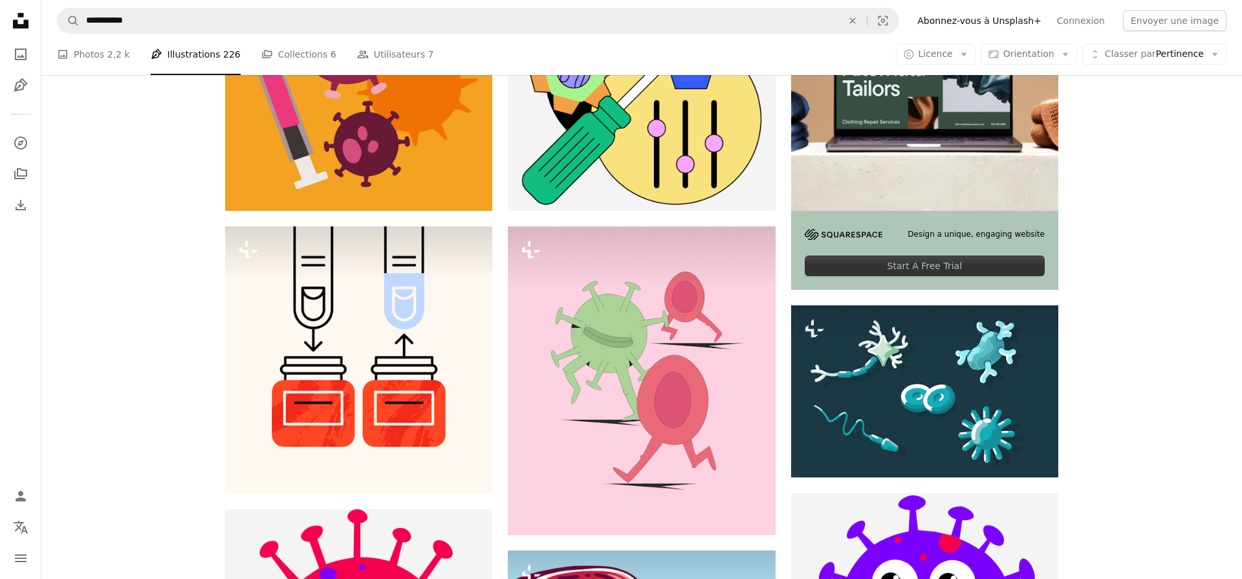
scroll to position [48, 0]
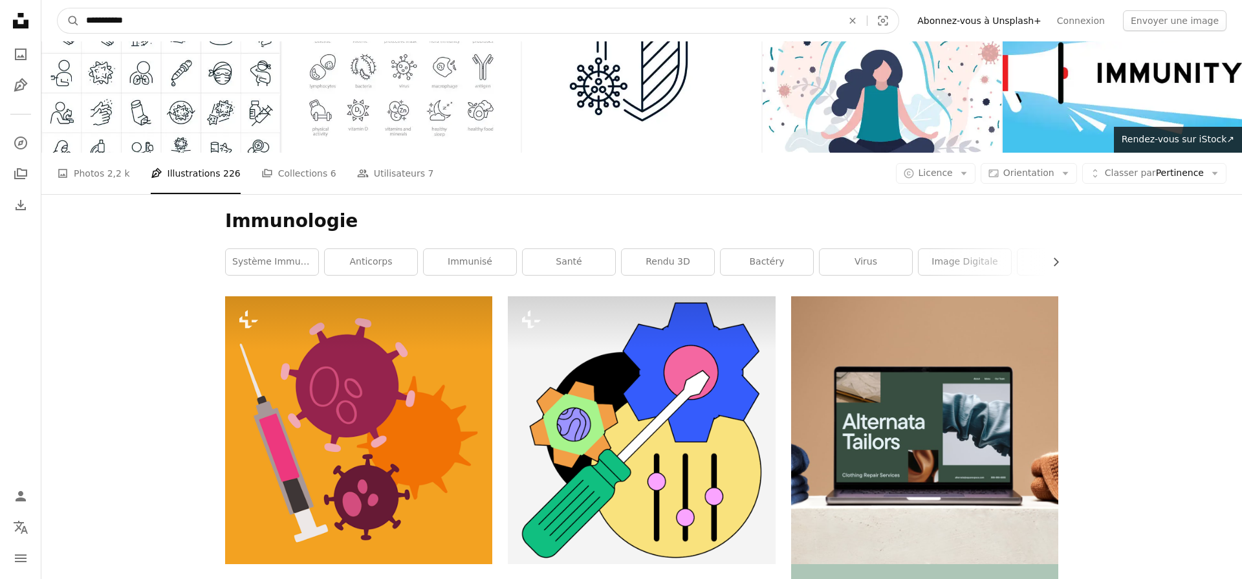
click at [292, 23] on input "**********" at bounding box center [459, 20] width 759 height 25
type input "**********"
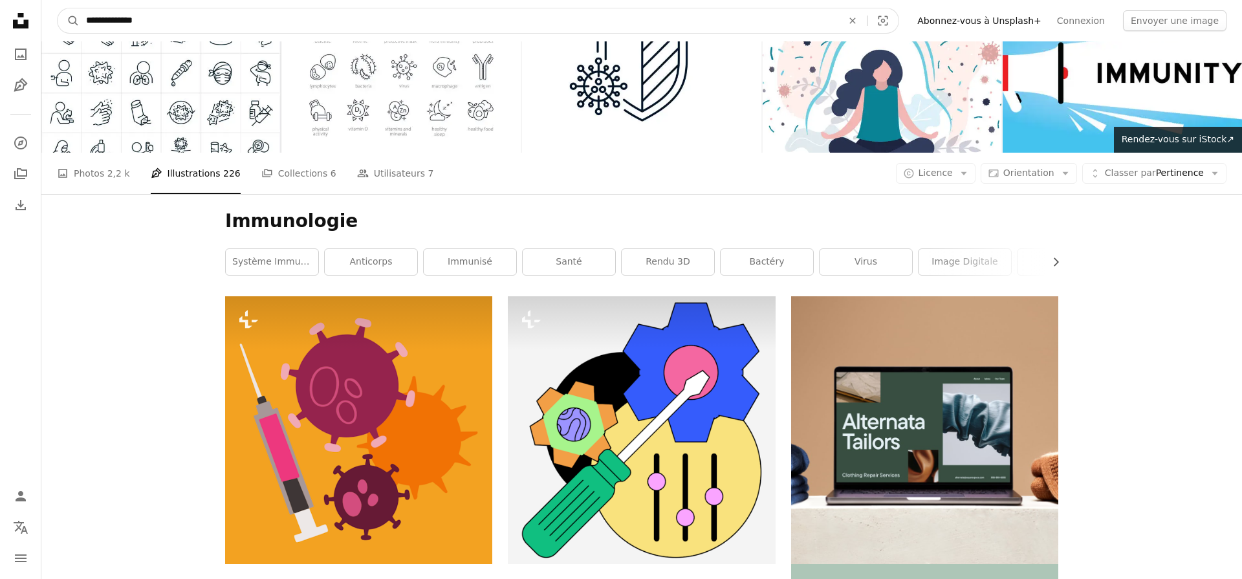
click button "A magnifying glass" at bounding box center [69, 20] width 22 height 25
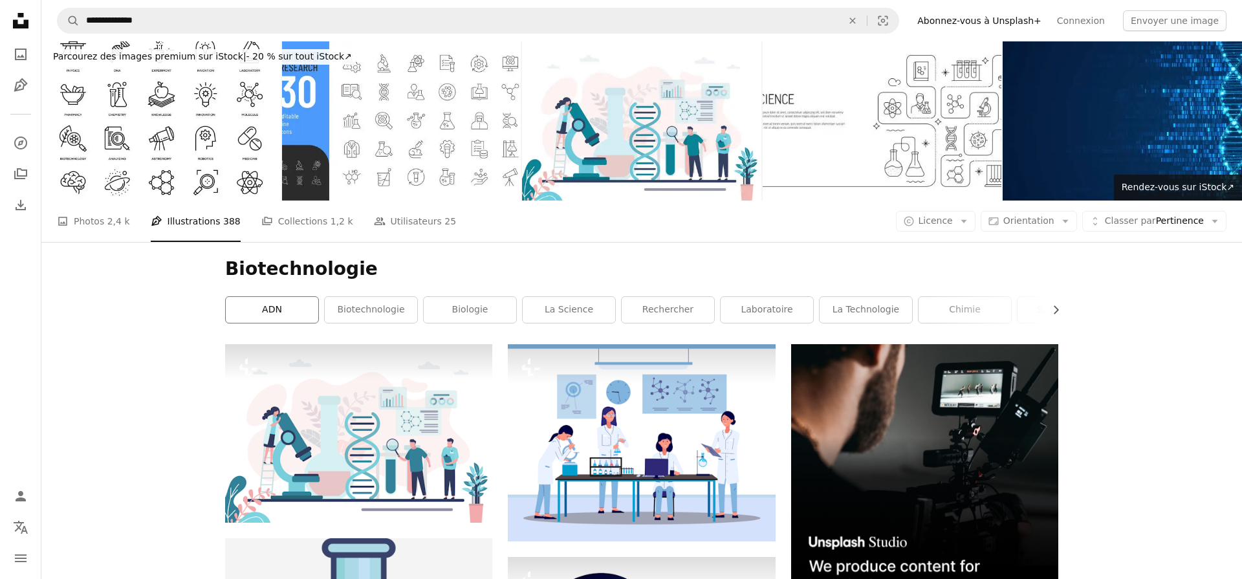
click at [266, 313] on link "ADN" at bounding box center [272, 310] width 93 height 26
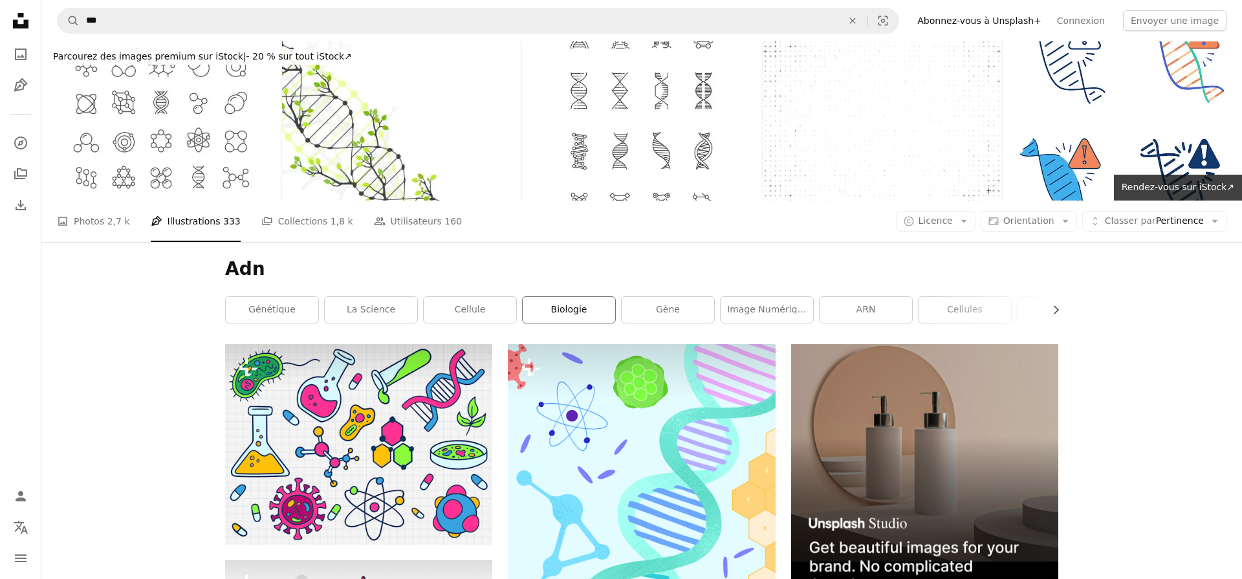
click at [598, 312] on link "biologie" at bounding box center [569, 310] width 93 height 26
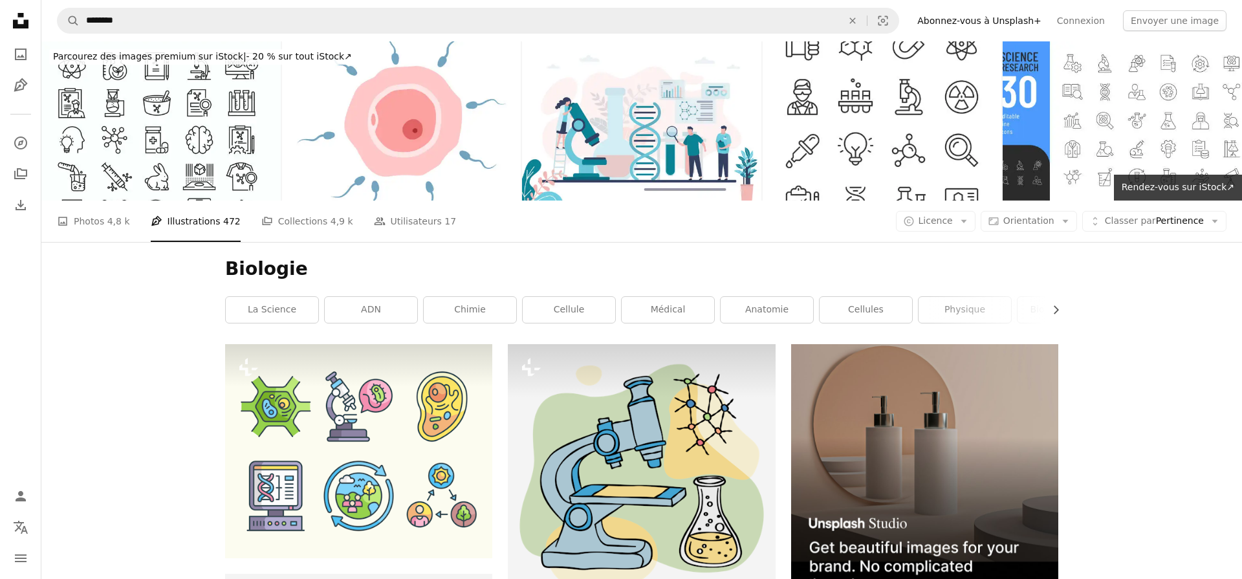
click at [13, 16] on icon "Unsplash logo Accueil Unsplash" at bounding box center [21, 21] width 26 height 26
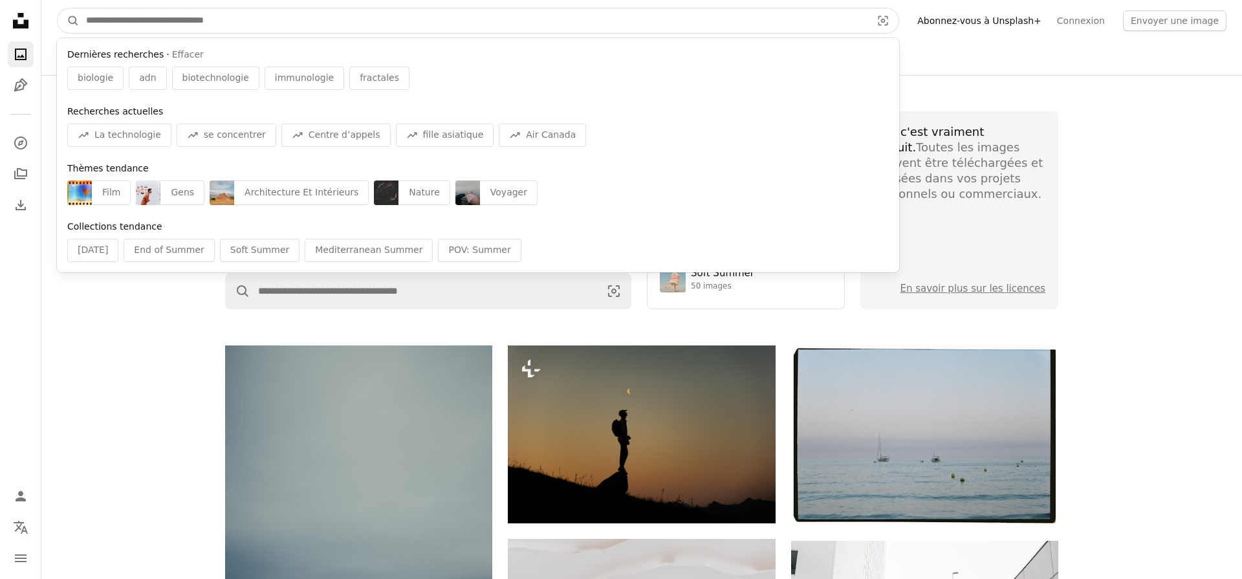
click at [171, 19] on input "Rechercher des visuels sur tout le site" at bounding box center [474, 20] width 788 height 25
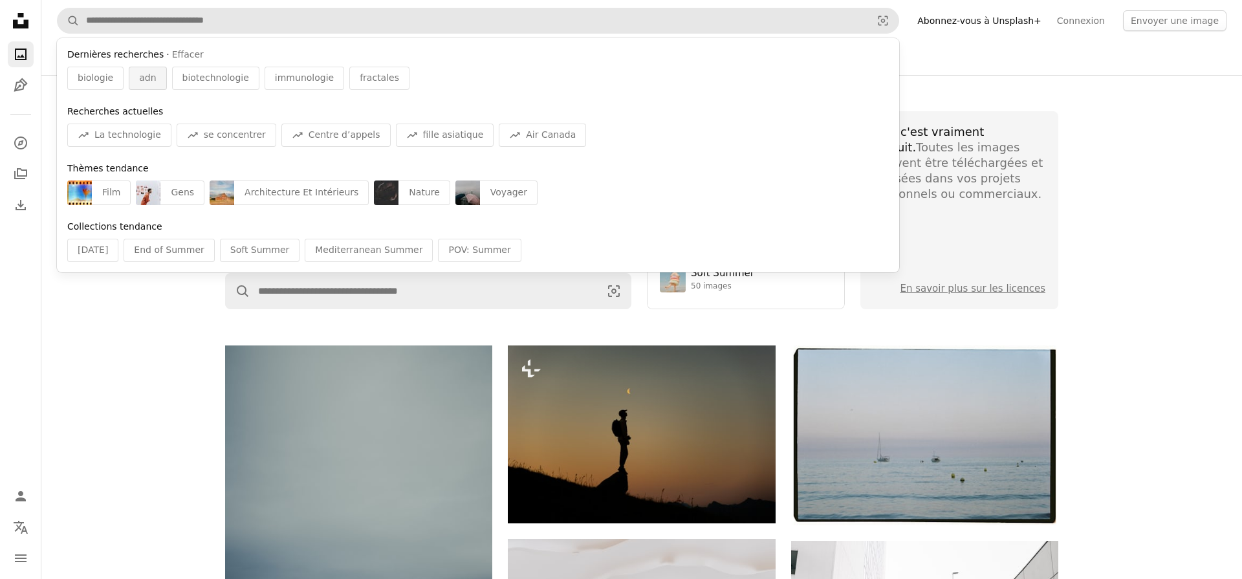
click at [131, 80] on div "adn" at bounding box center [148, 78] width 38 height 23
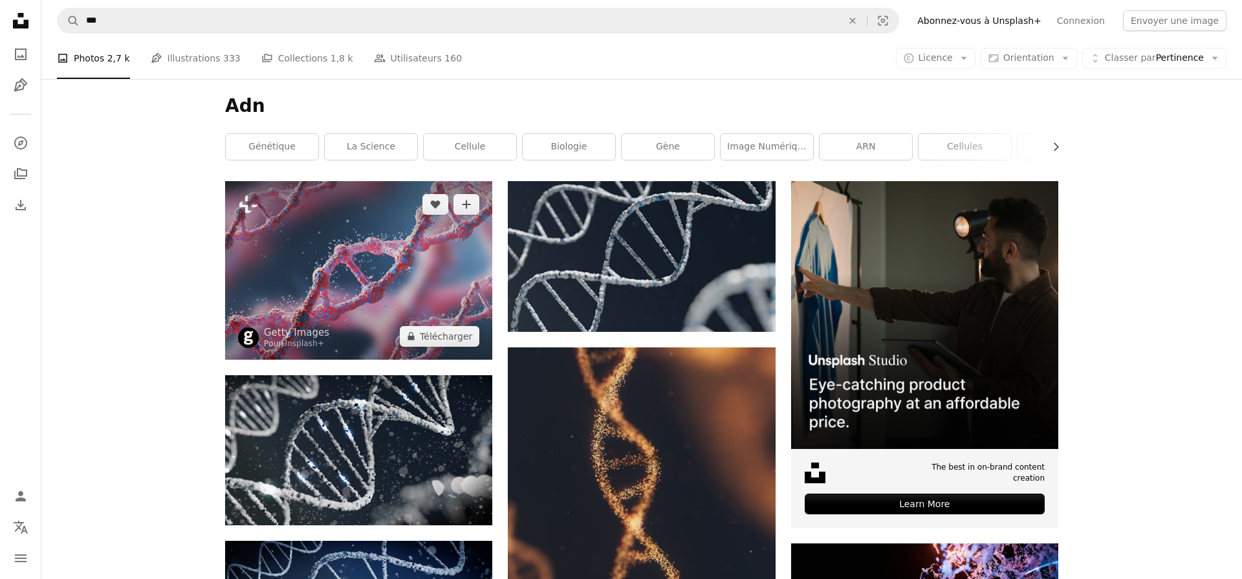
scroll to position [21, 0]
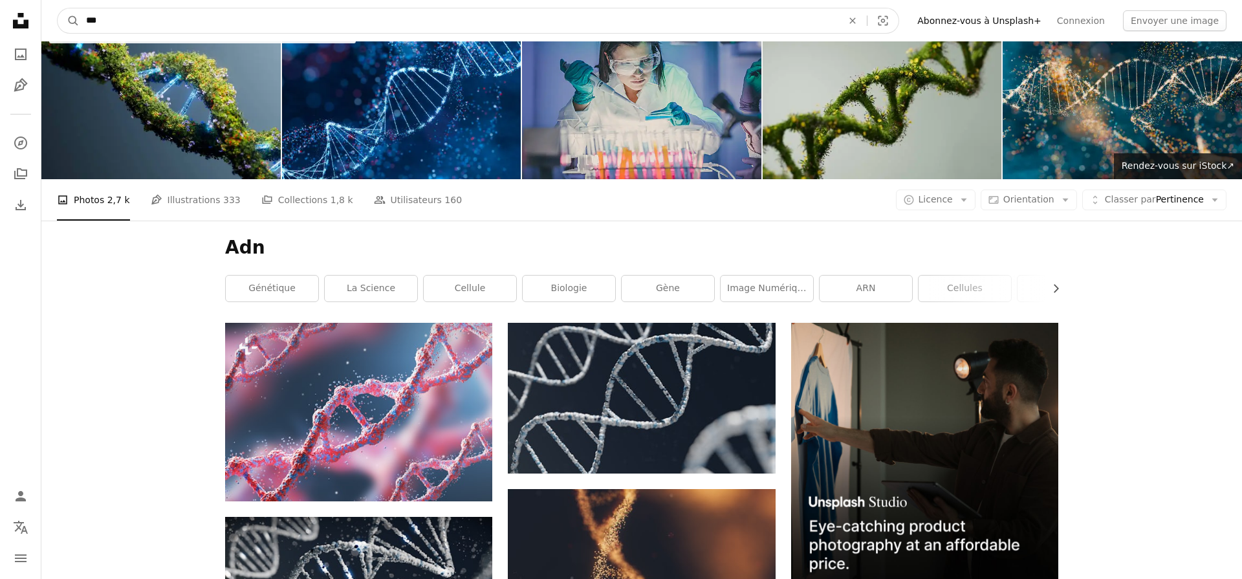
click at [162, 15] on input "***" at bounding box center [459, 20] width 759 height 25
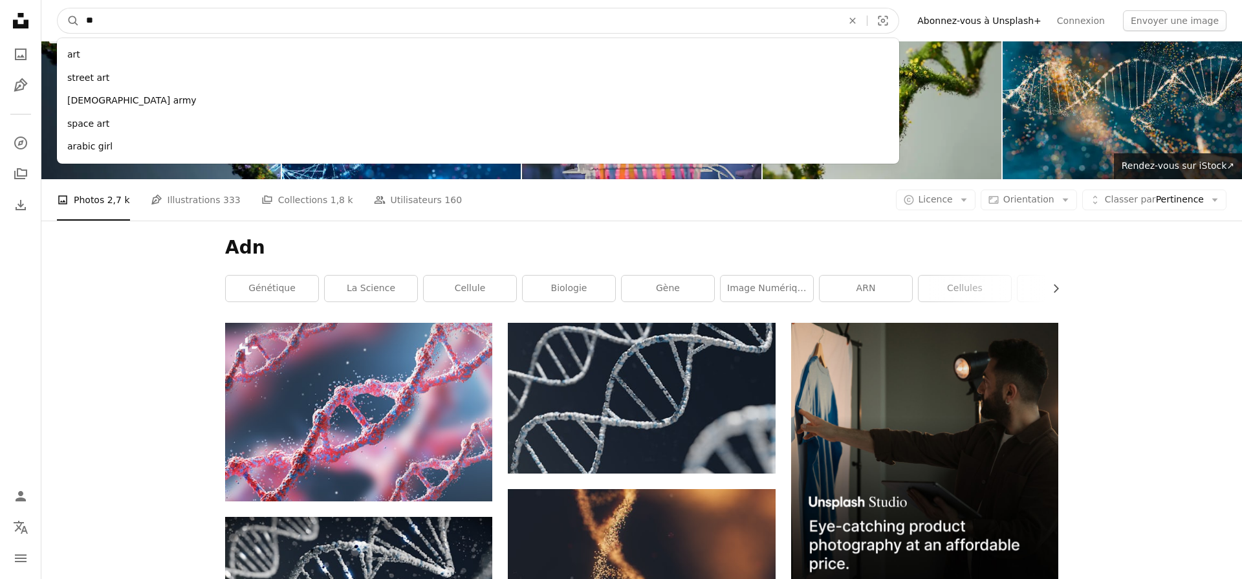
type input "***"
click button "A magnifying glass" at bounding box center [69, 20] width 22 height 25
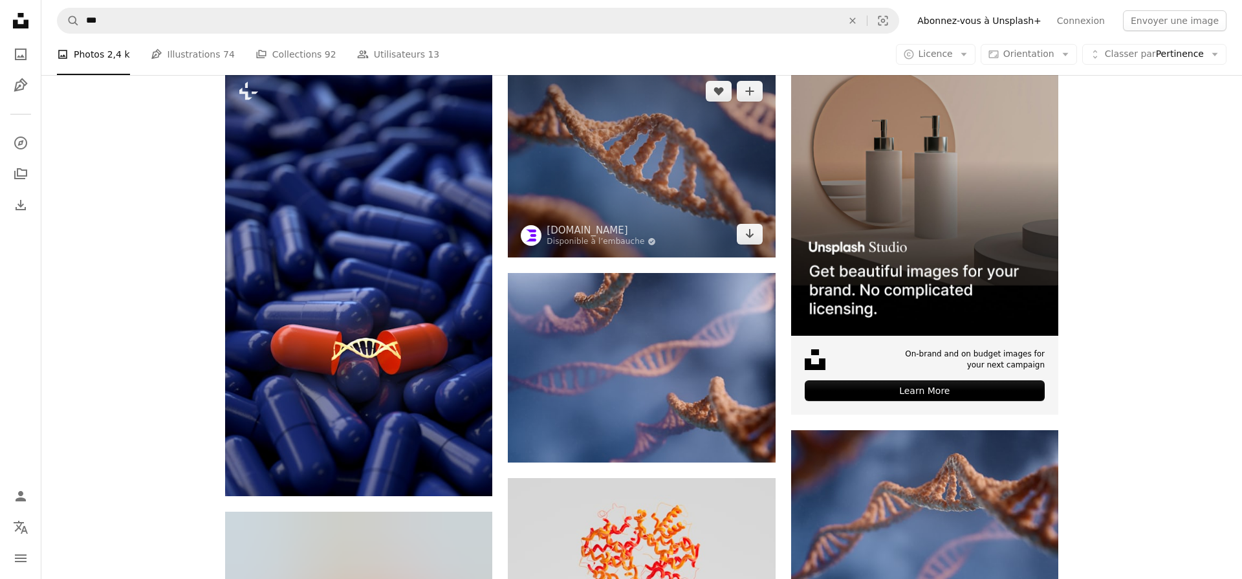
scroll to position [239, 0]
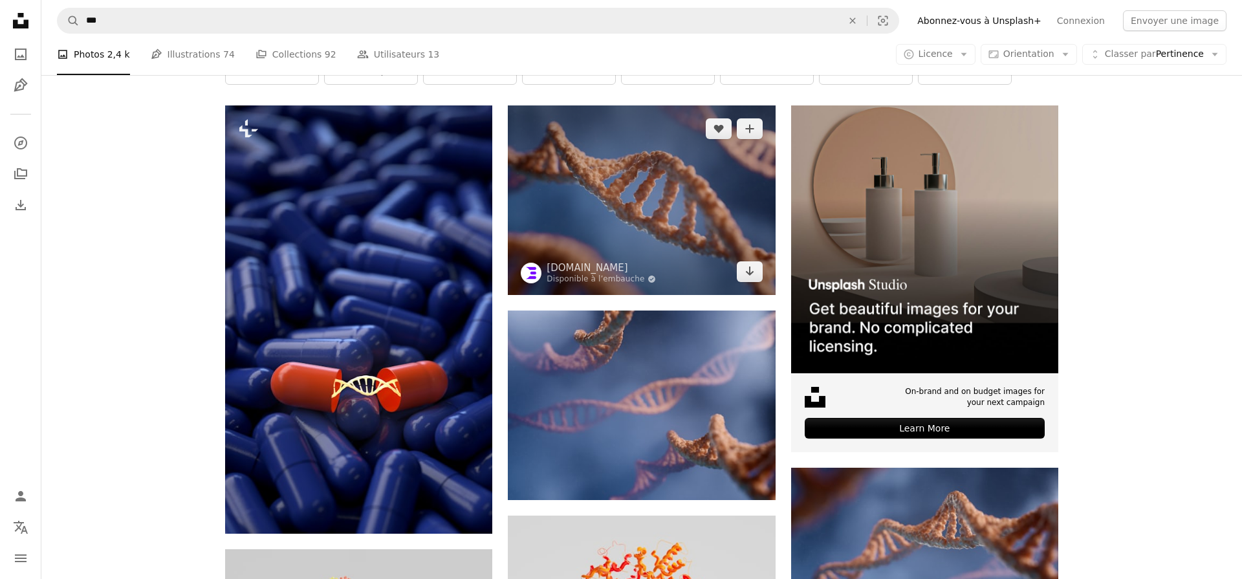
click at [633, 188] on img at bounding box center [641, 200] width 267 height 190
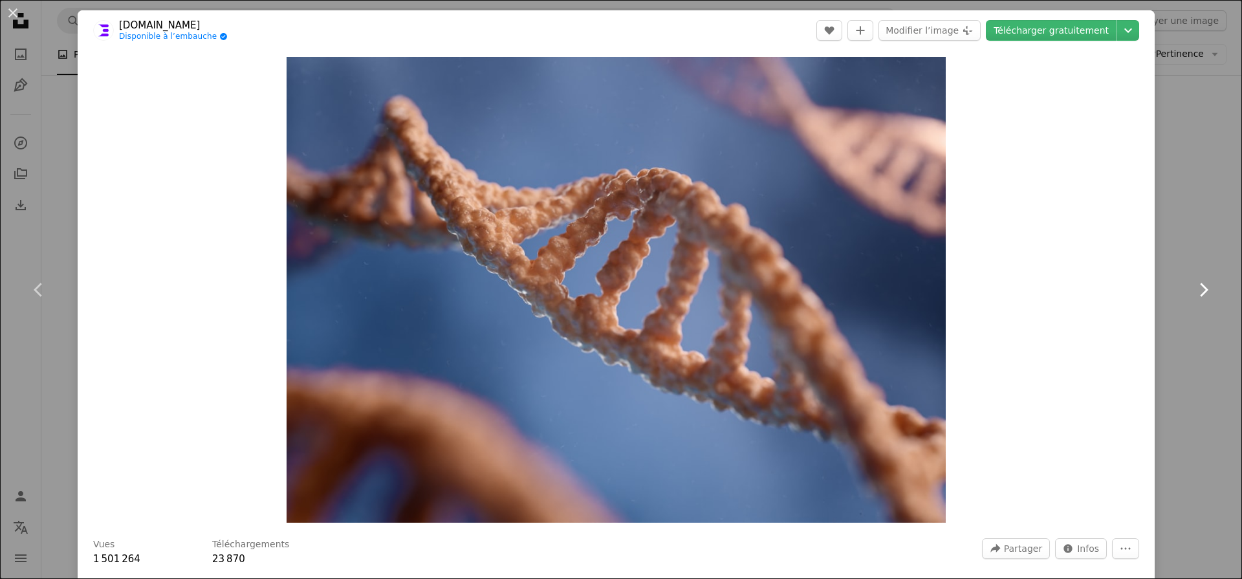
click at [1192, 256] on link "Chevron right" at bounding box center [1203, 290] width 78 height 124
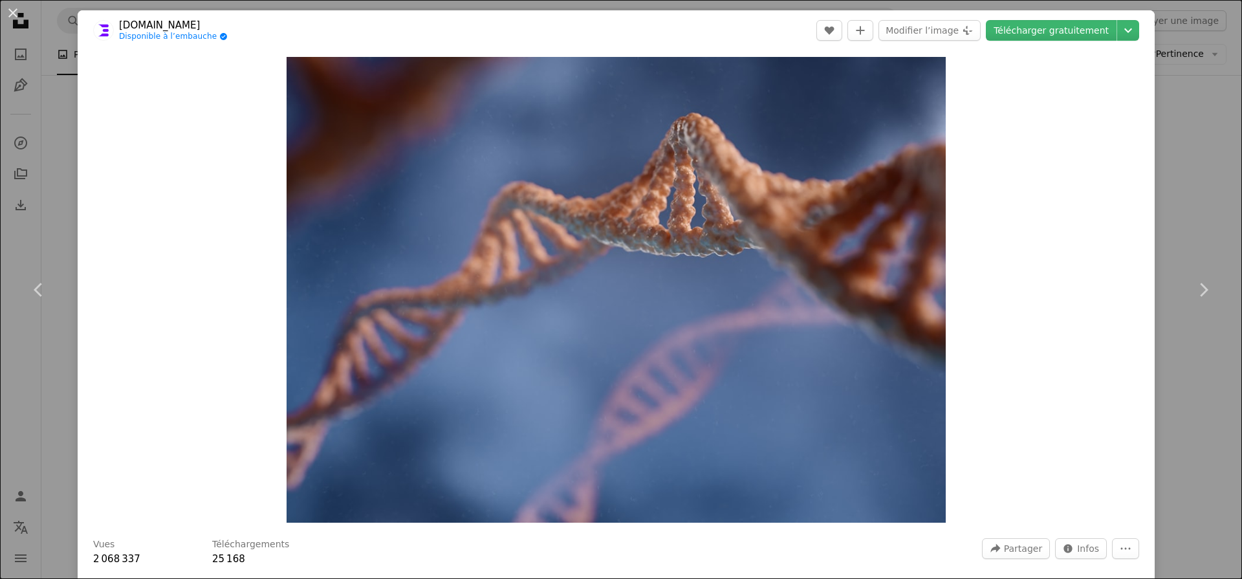
click at [57, 170] on div "An X shape Chevron left Chevron right [DOMAIN_NAME] Disponible à l’embauche A c…" at bounding box center [621, 289] width 1242 height 579
